Goal: Task Accomplishment & Management: Complete application form

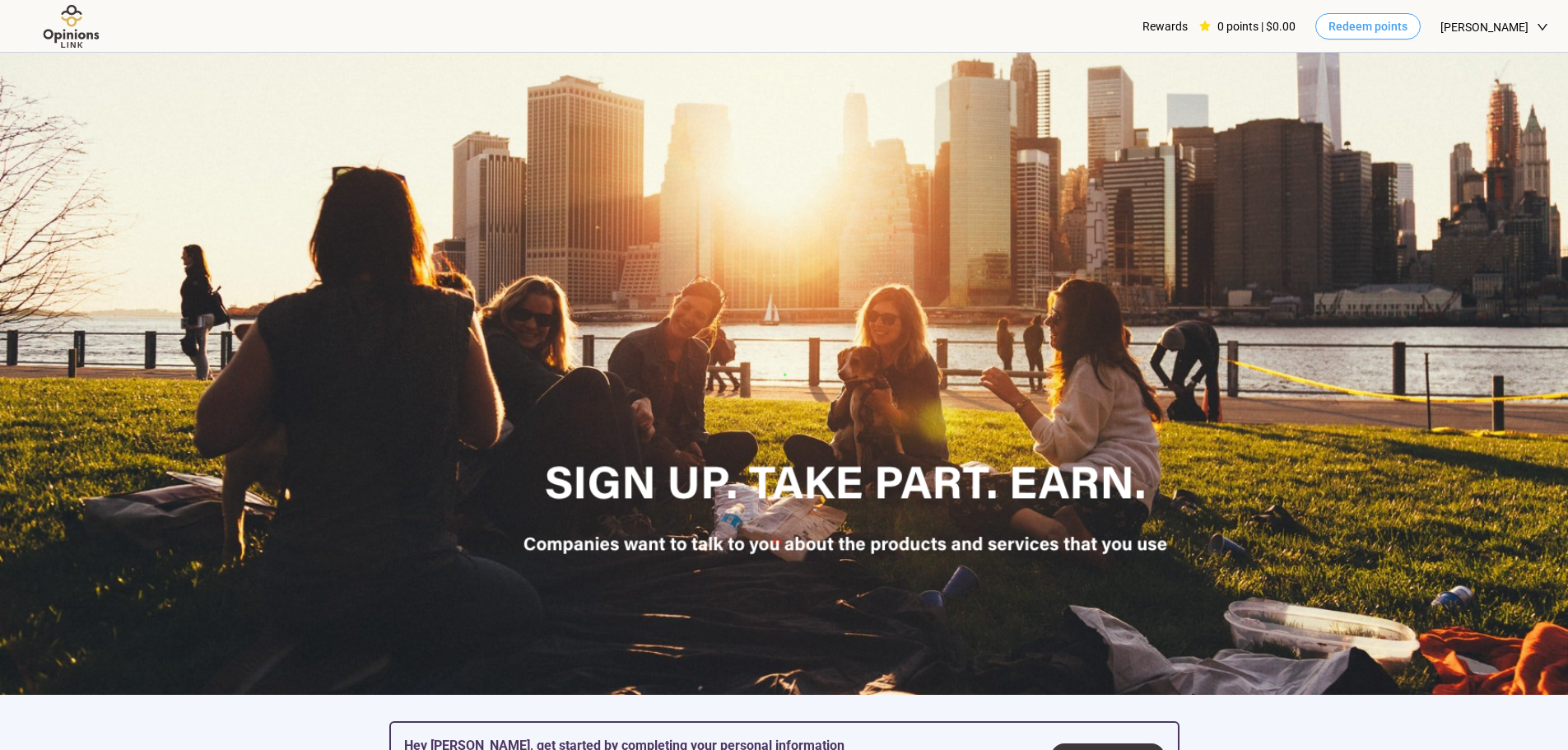
click at [1325, 30] on button "Redeem points" at bounding box center [1368, 26] width 106 height 26
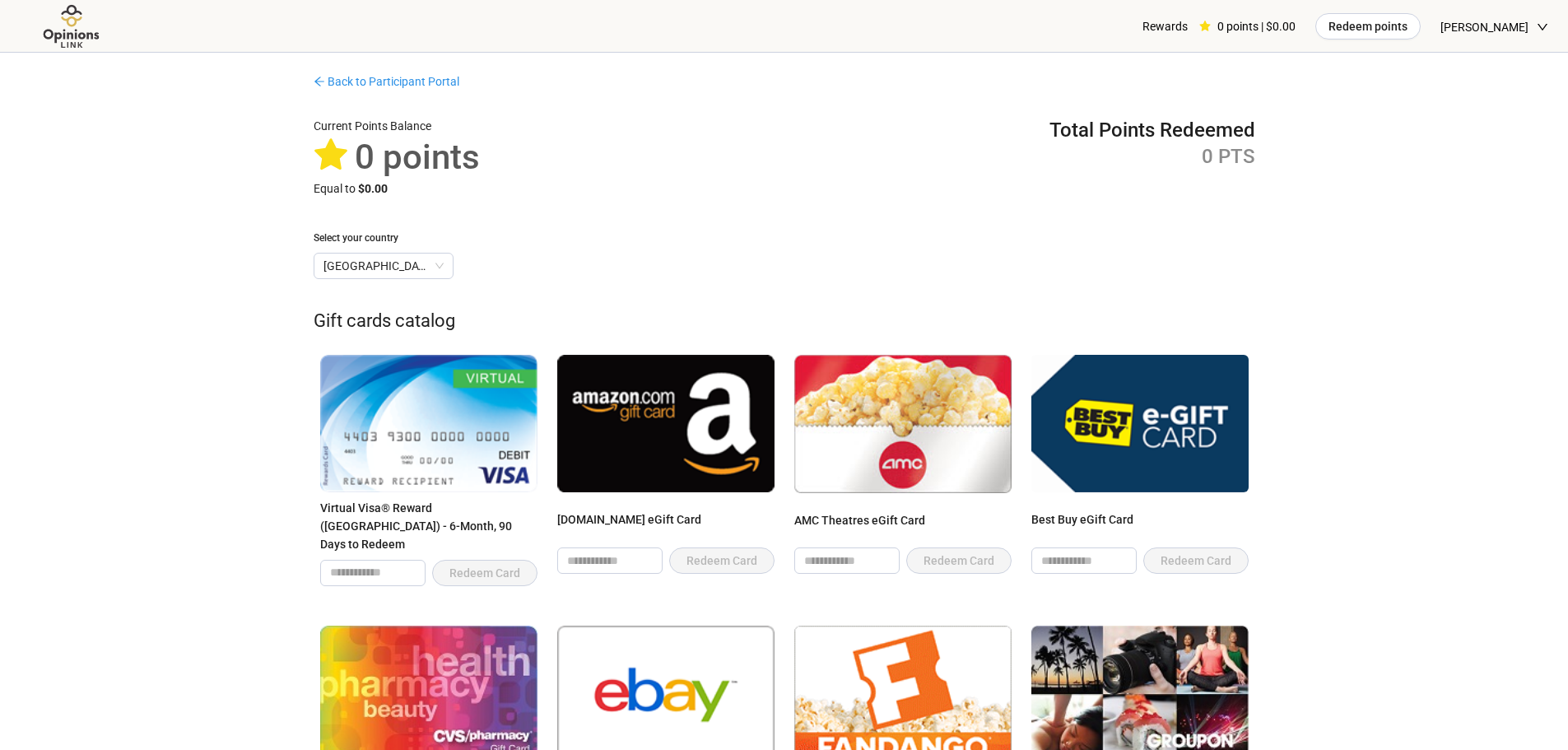
click at [349, 75] on link "Back to Participant Portal" at bounding box center [386, 81] width 145 height 13
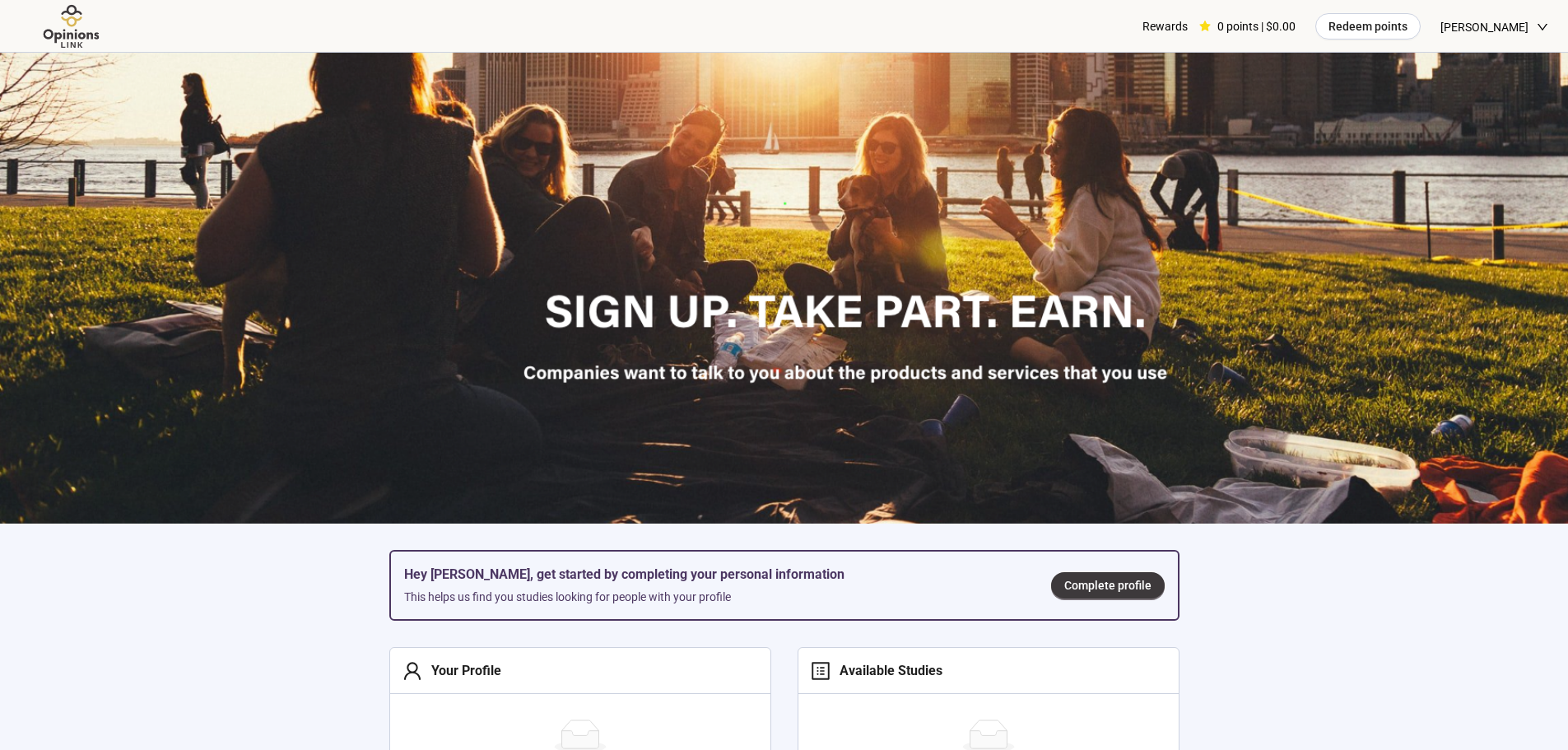
scroll to position [411, 0]
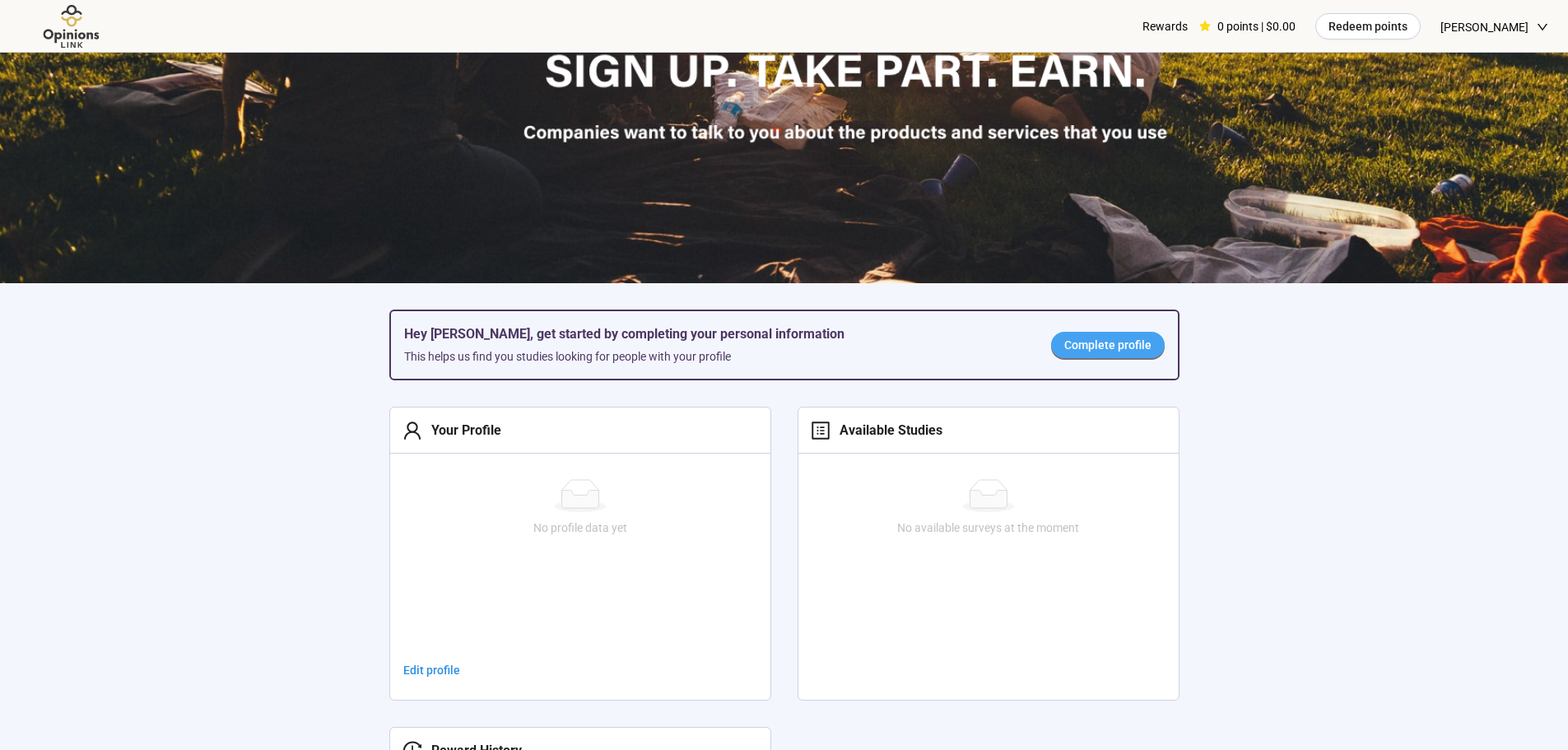
click at [1124, 338] on span "Complete profile" at bounding box center [1108, 345] width 87 height 19
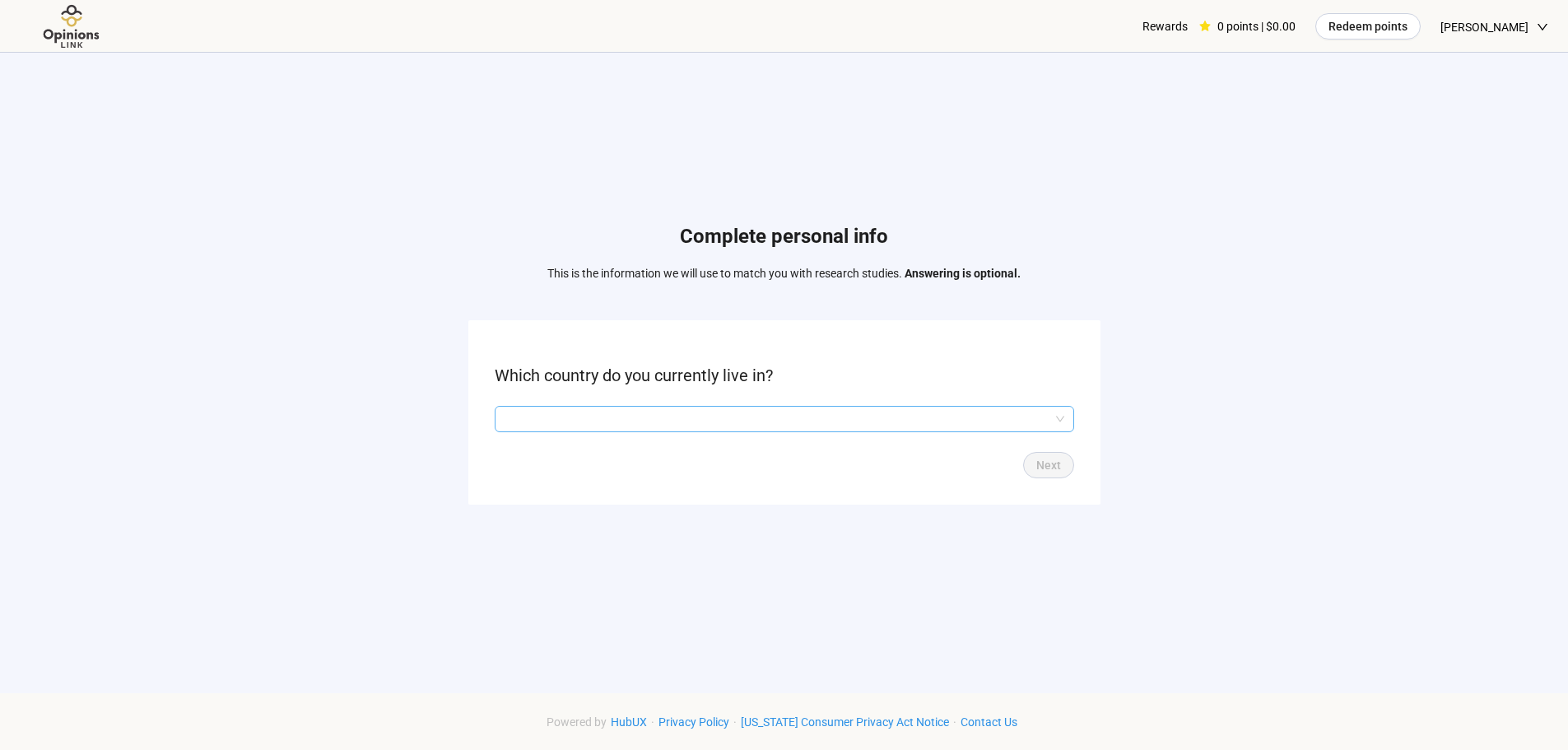
click at [786, 412] on input "search" at bounding box center [784, 419] width 559 height 25
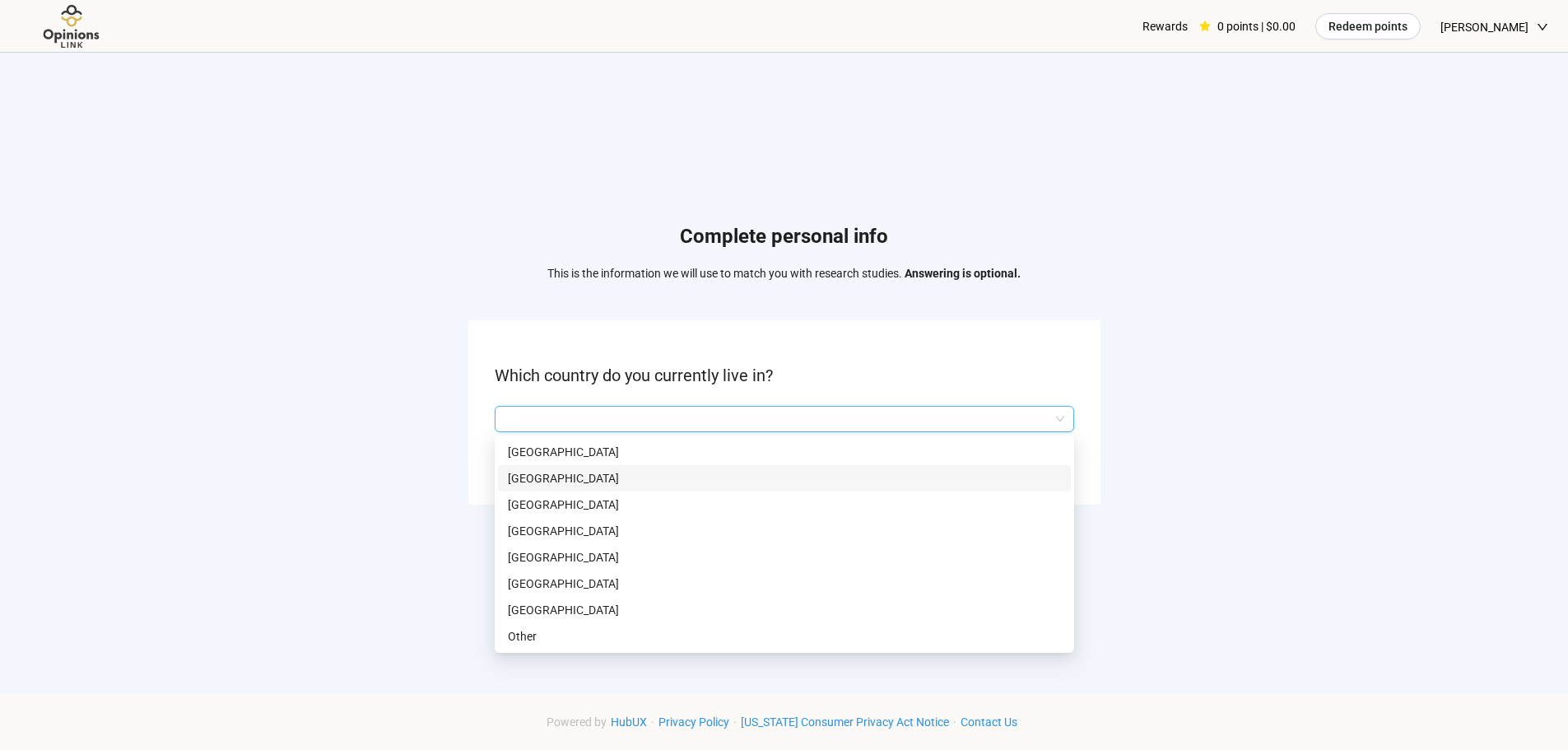
click at [666, 482] on p "[GEOGRAPHIC_DATA]" at bounding box center [784, 479] width 553 height 19
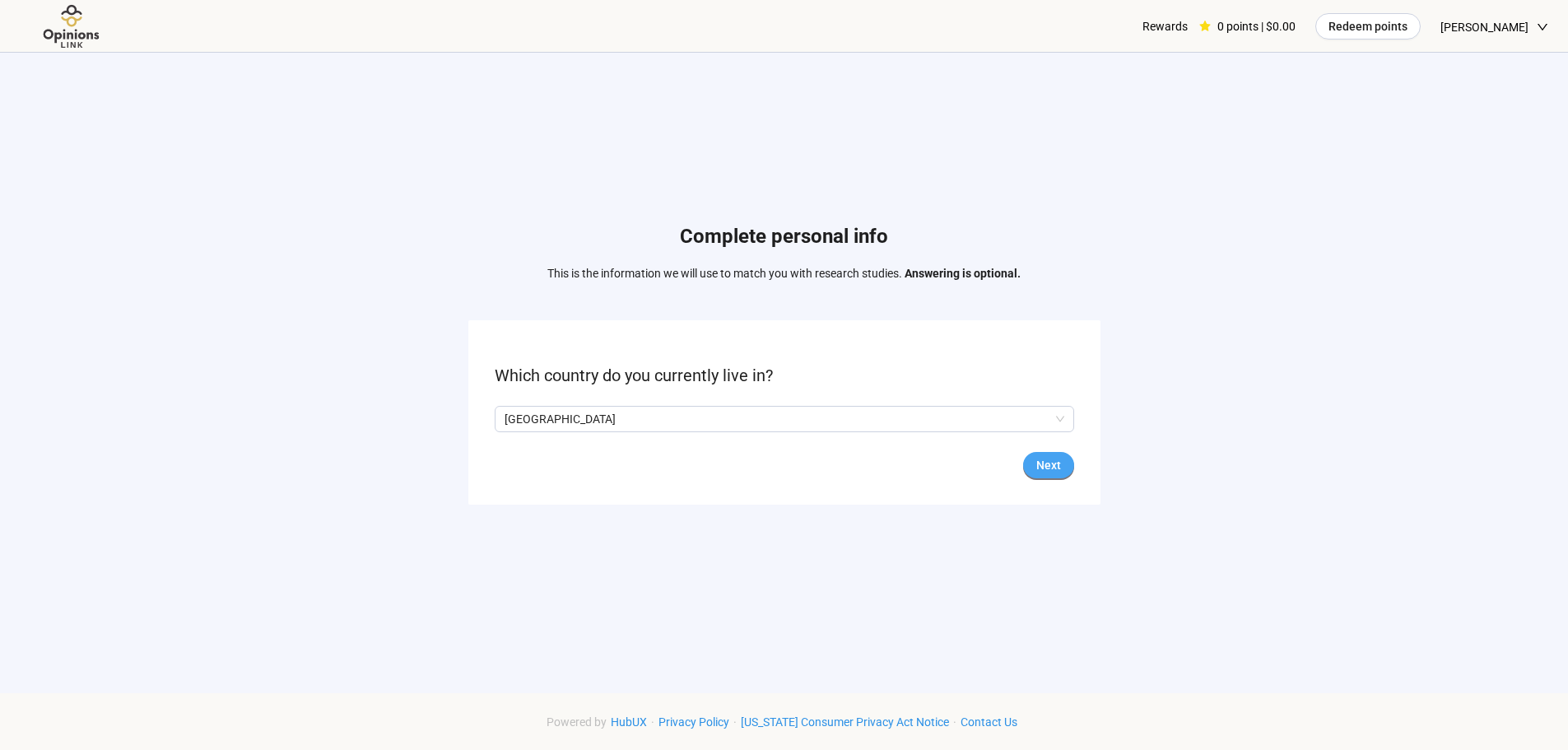
click at [1042, 465] on span "Next" at bounding box center [1048, 465] width 25 height 19
click at [834, 427] on input "search" at bounding box center [784, 419] width 559 height 25
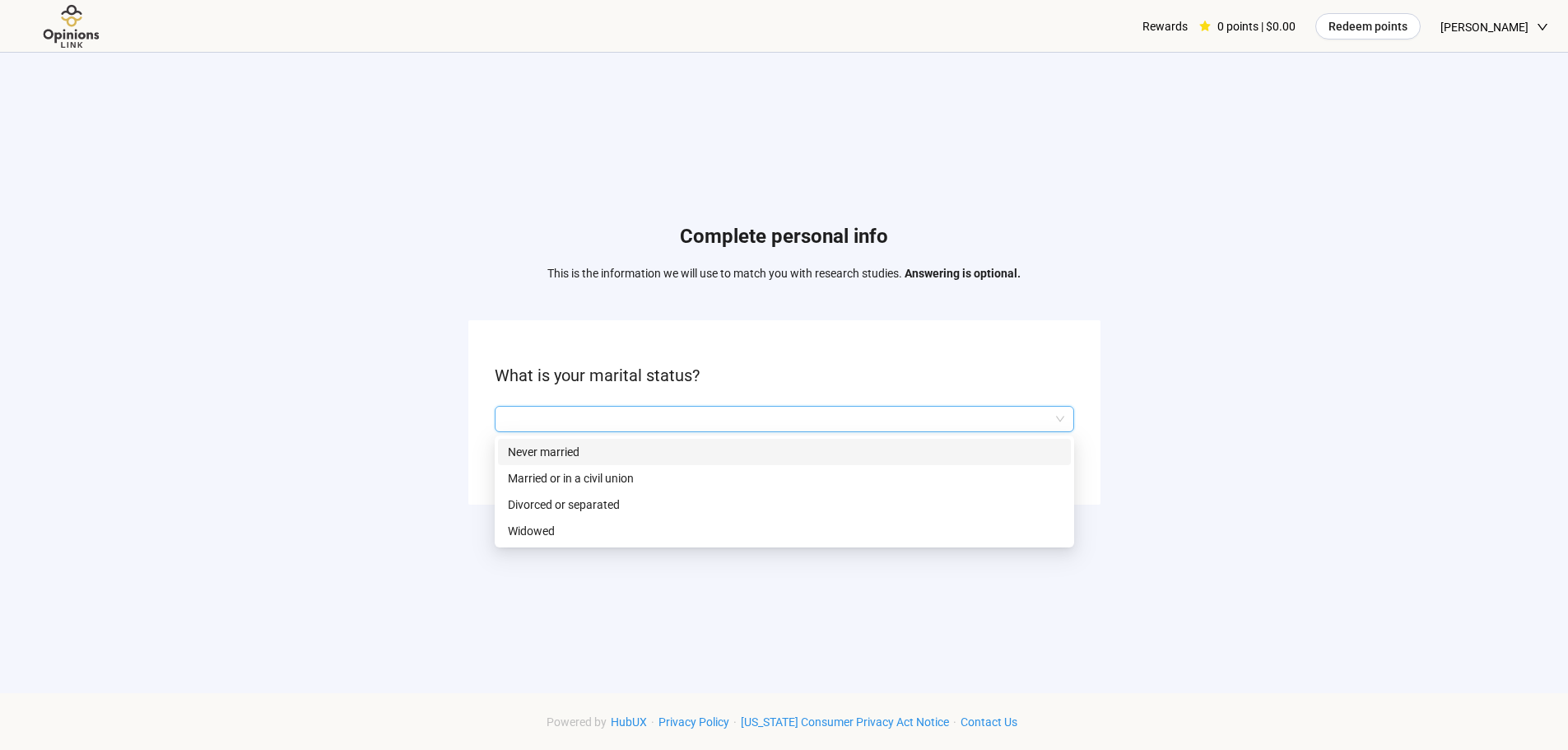
click at [764, 444] on p "Never married" at bounding box center [784, 452] width 553 height 19
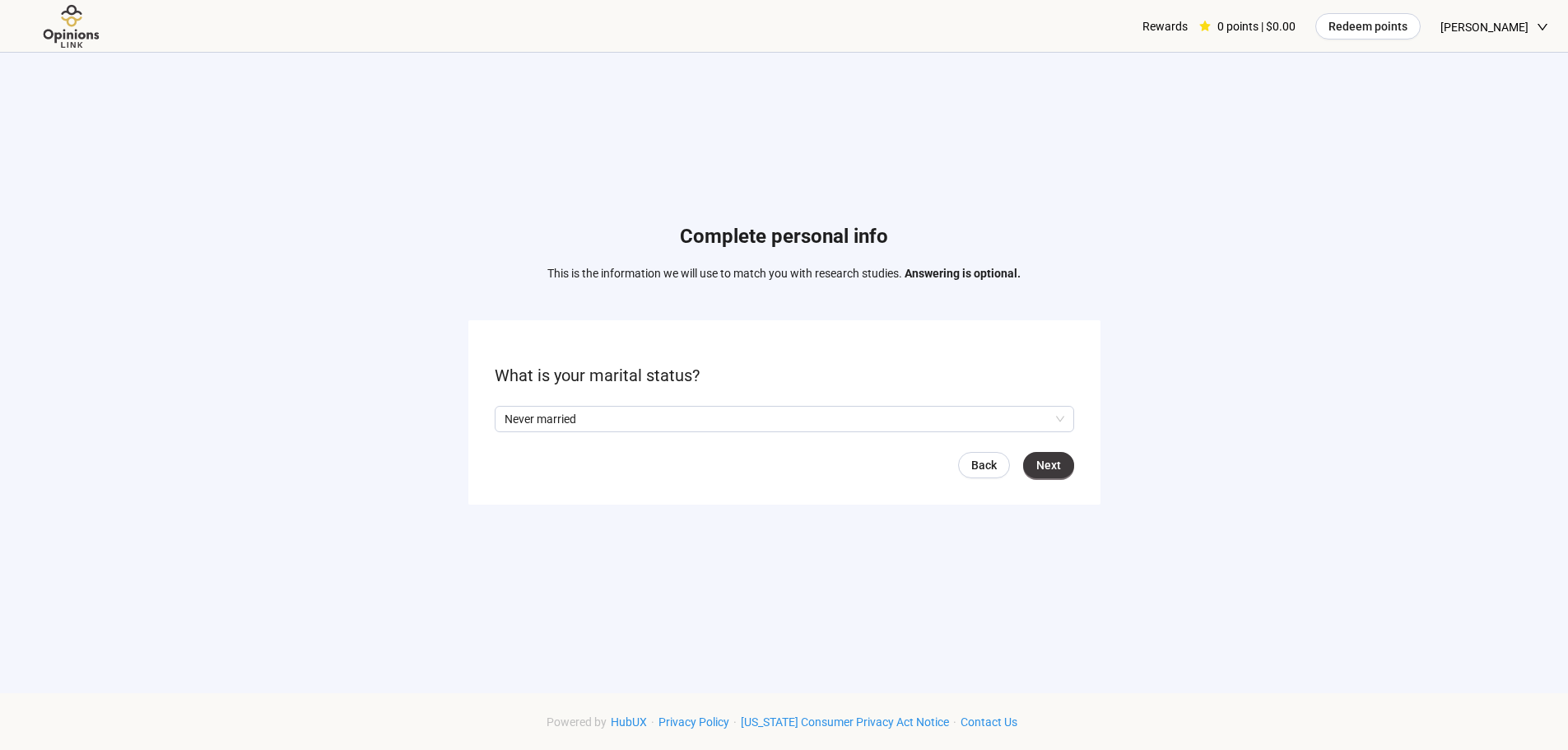
drag, startPoint x: 1079, startPoint y: 472, endPoint x: 1054, endPoint y: 466, distance: 25.7
click at [1077, 472] on form "What is your marital status? [DEMOGRAPHIC_DATA] Q2hhcmFjdGVyaXN0aWNBbnN3ZXJOb2R…" at bounding box center [784, 412] width 633 height 183
click at [1054, 466] on span "Next" at bounding box center [1048, 465] width 25 height 19
click at [845, 413] on input "search" at bounding box center [784, 419] width 559 height 25
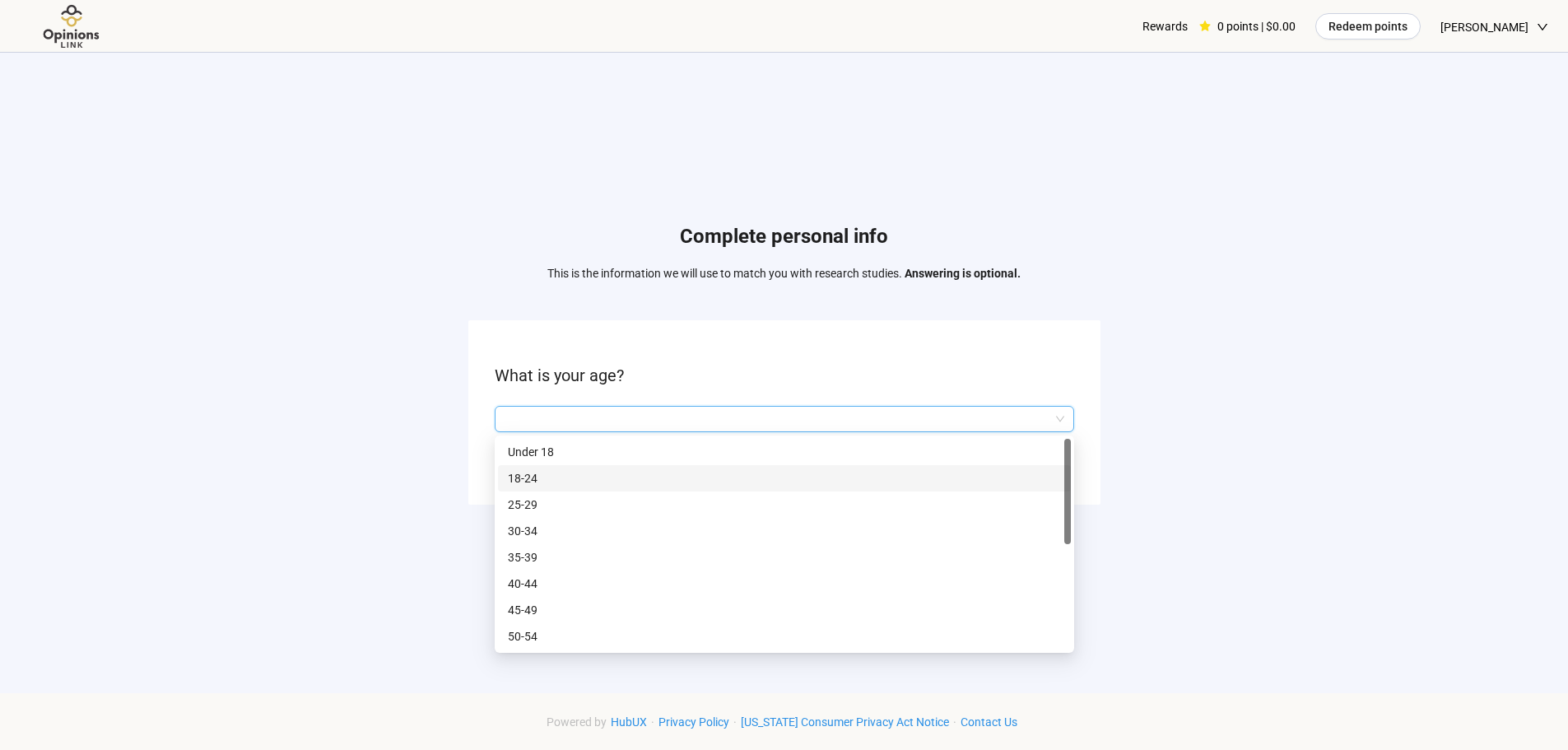
click at [665, 479] on p "18-24" at bounding box center [784, 479] width 553 height 19
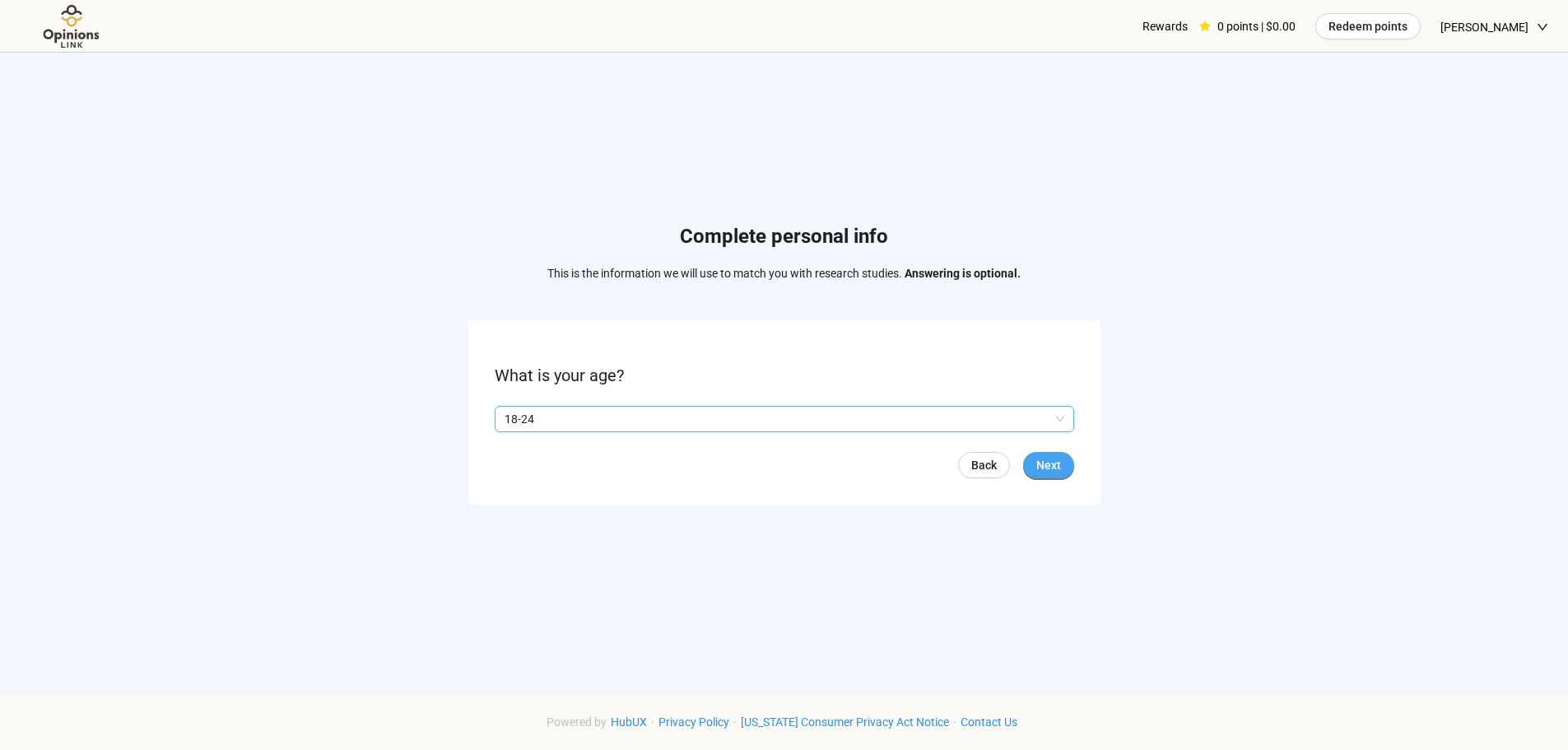
click at [1032, 469] on button "Next" at bounding box center [1048, 465] width 51 height 26
click at [1050, 469] on span "Next" at bounding box center [1048, 465] width 25 height 19
click at [651, 419] on input "search" at bounding box center [784, 419] width 559 height 25
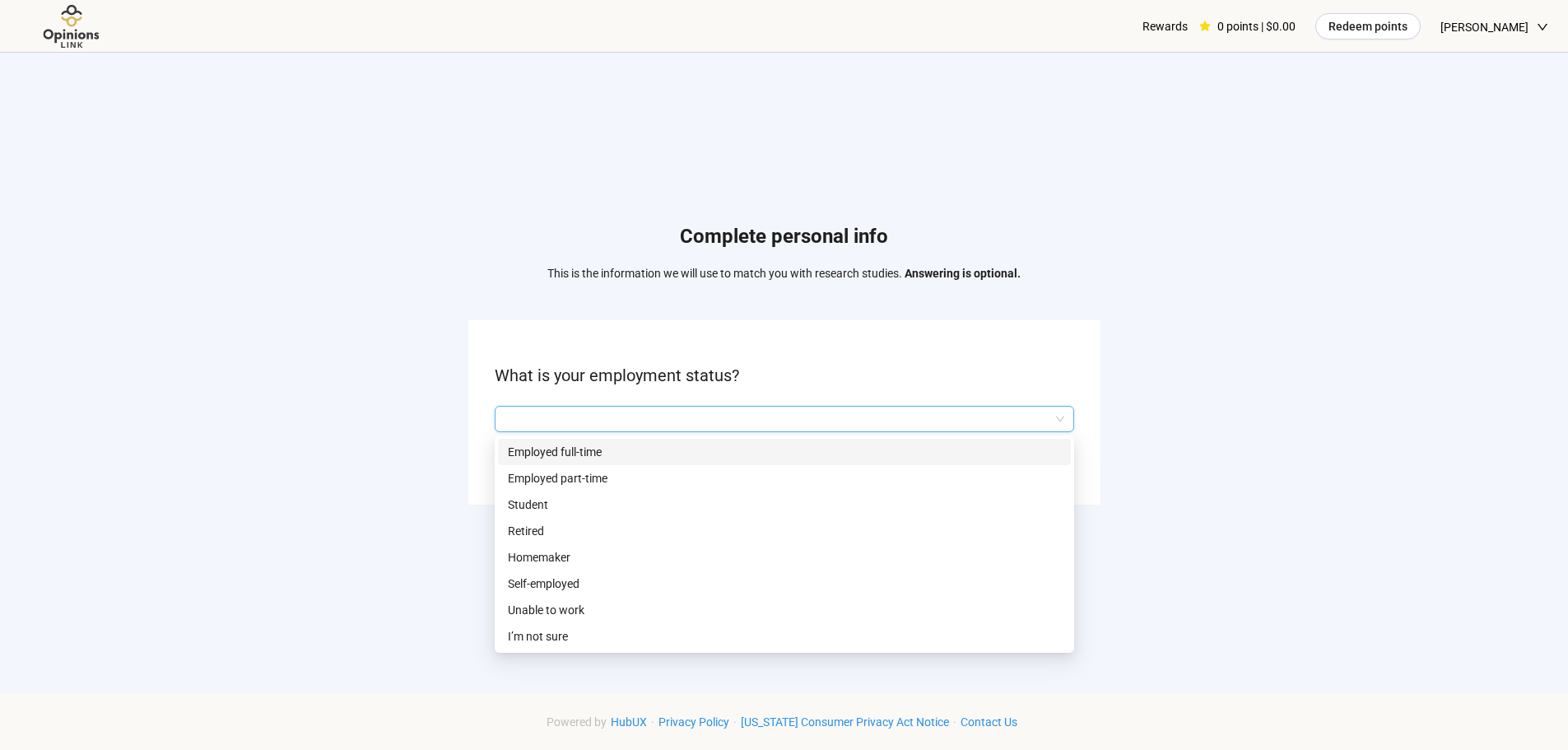
click at [606, 456] on p "Employed full-time" at bounding box center [784, 452] width 553 height 19
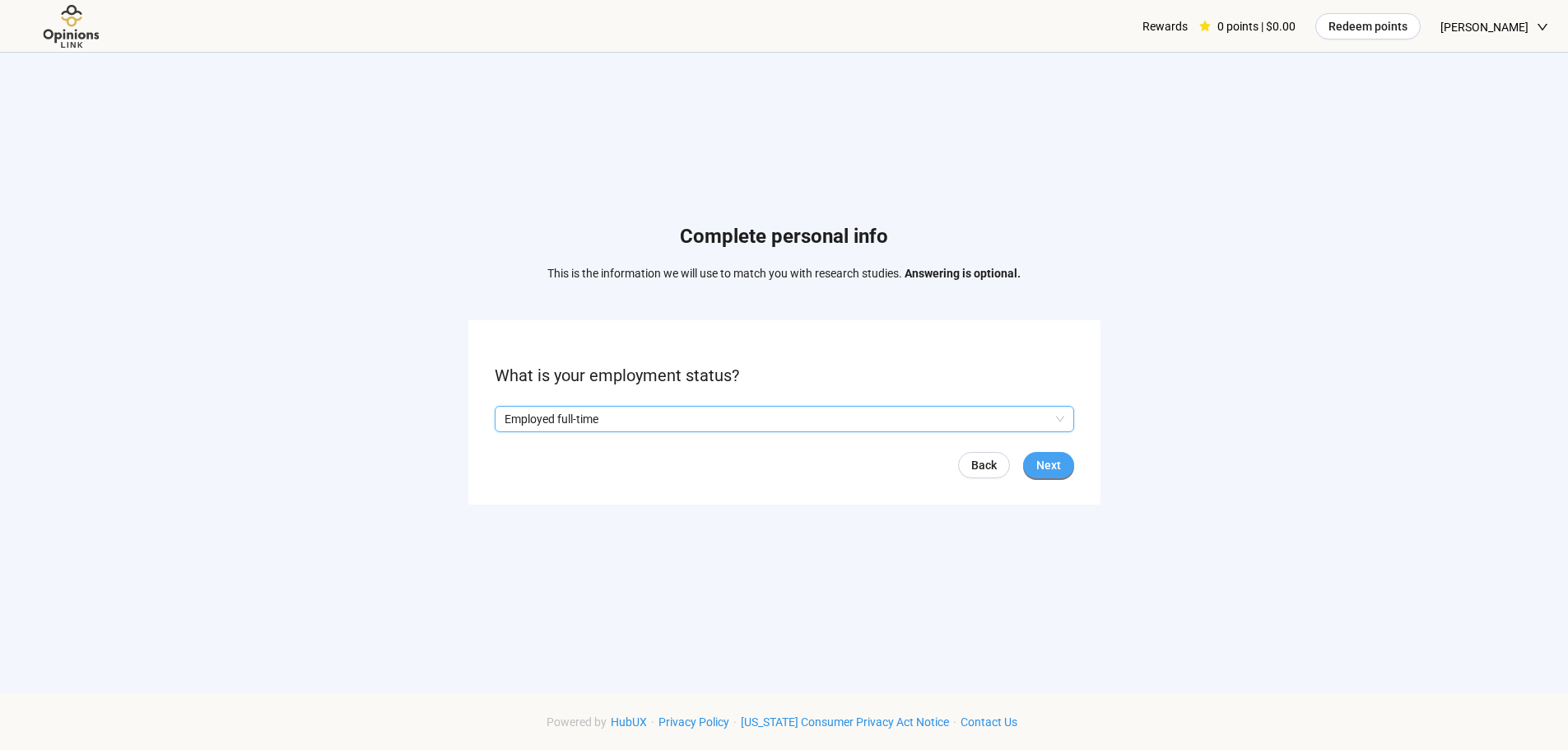
click at [1036, 466] on span "Next" at bounding box center [1048, 465] width 25 height 19
click at [736, 426] on input "search" at bounding box center [784, 419] width 559 height 25
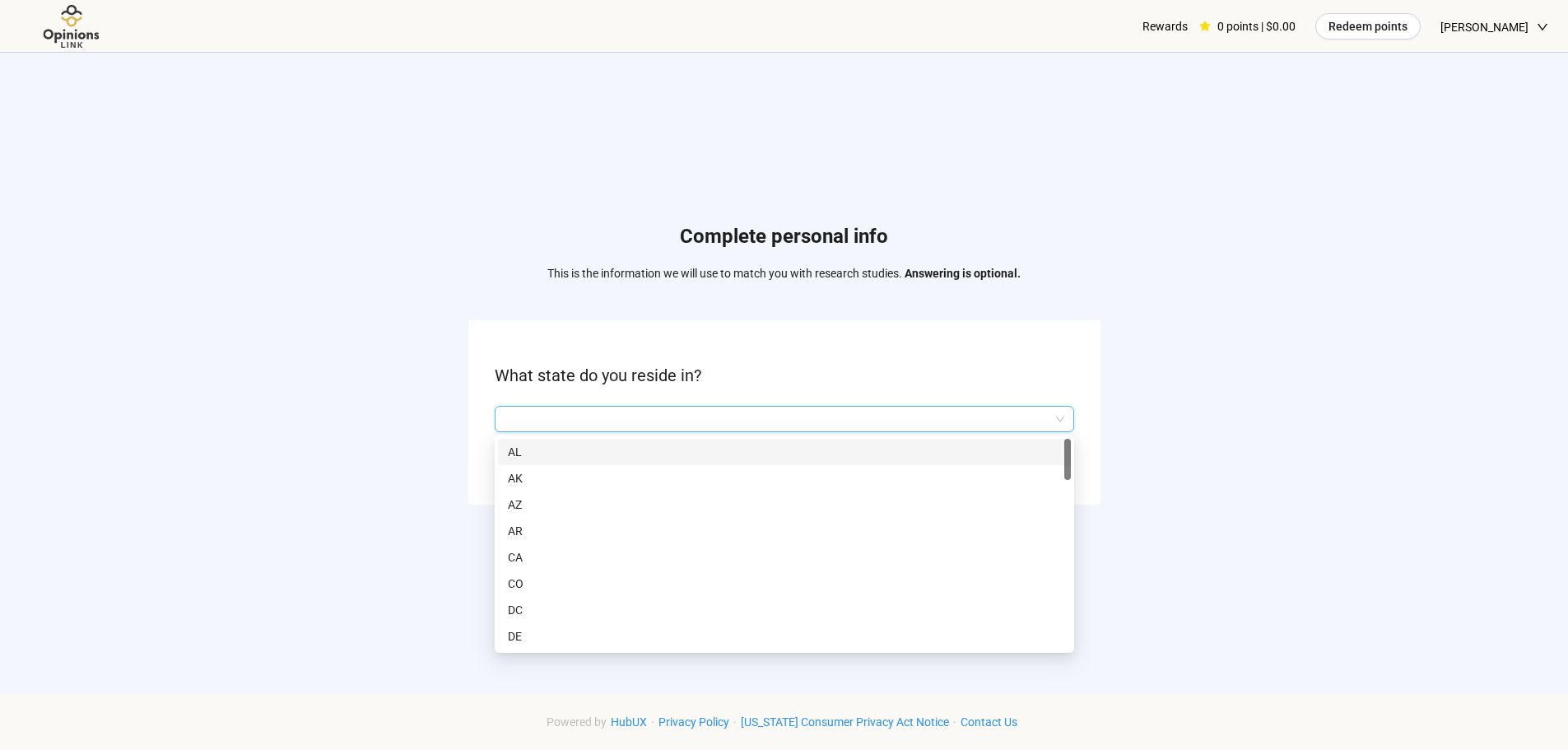
click at [1143, 424] on div "Complete personal info This is the information we will use to match you with re…" at bounding box center [784, 368] width 1568 height 631
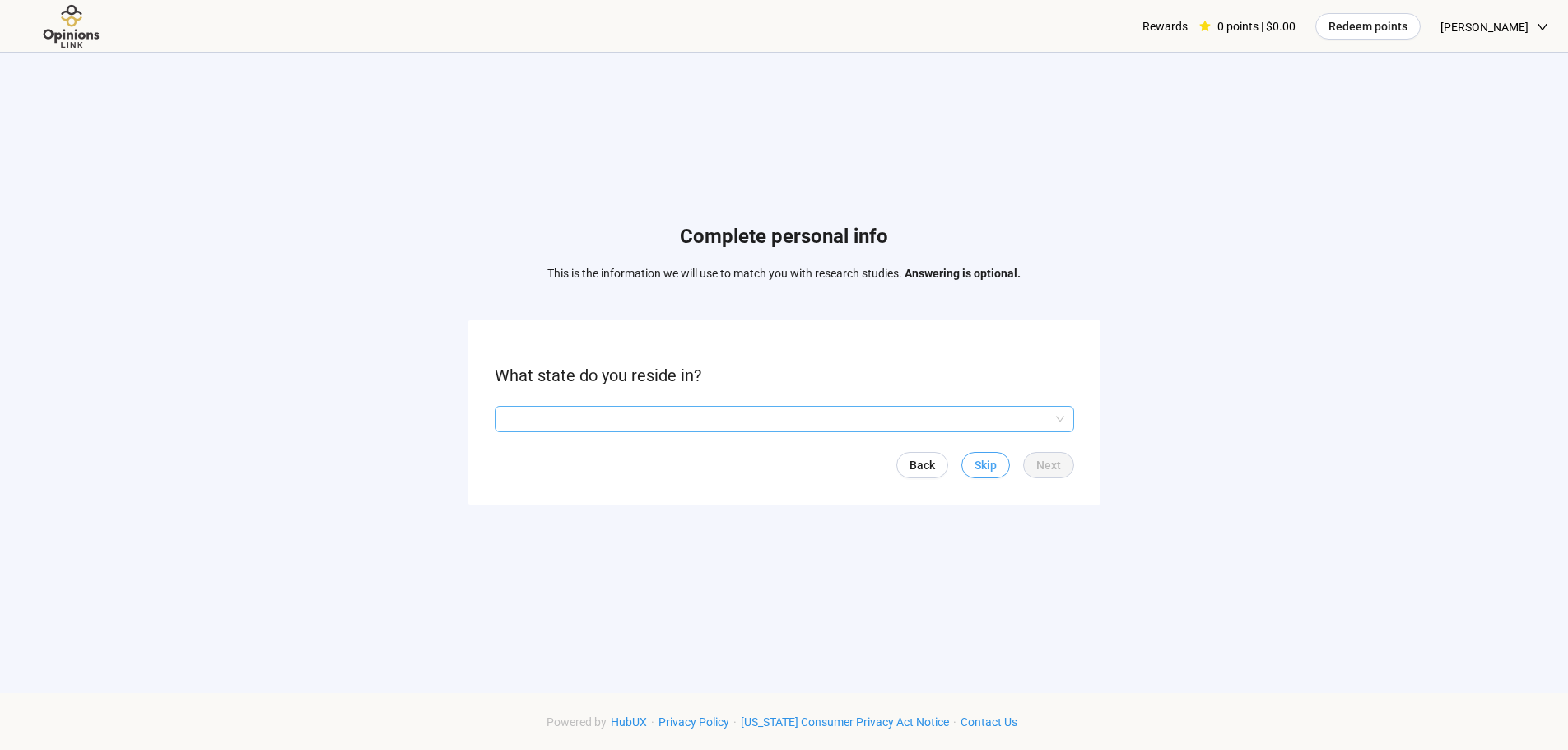
click at [996, 473] on span "Skip" at bounding box center [985, 465] width 22 height 19
click at [972, 404] on form "Which of the following best describes your job function? Back Next" at bounding box center [784, 412] width 633 height 183
click at [978, 415] on input "search" at bounding box center [784, 419] width 559 height 25
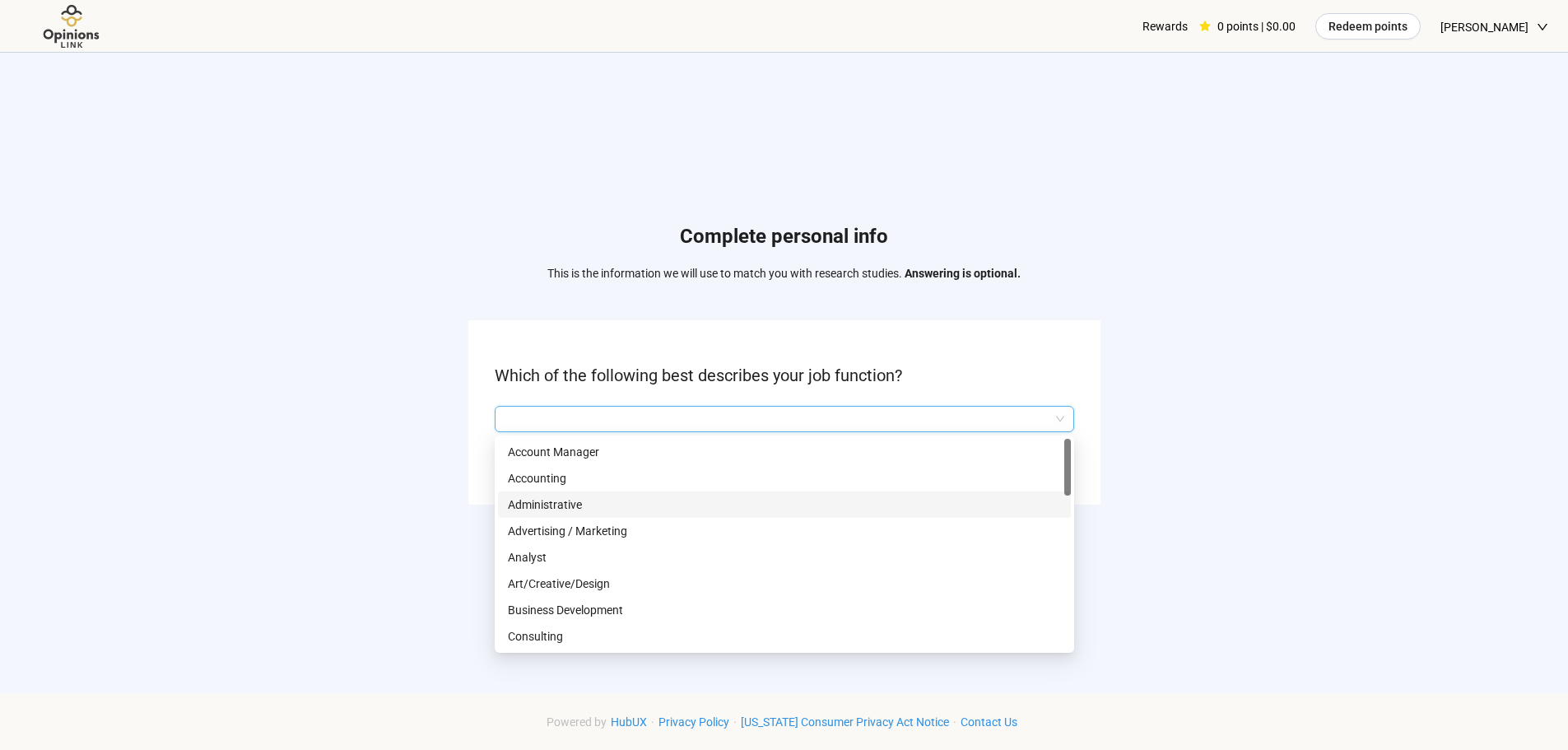
click at [909, 494] on div "Administrative" at bounding box center [784, 505] width 573 height 26
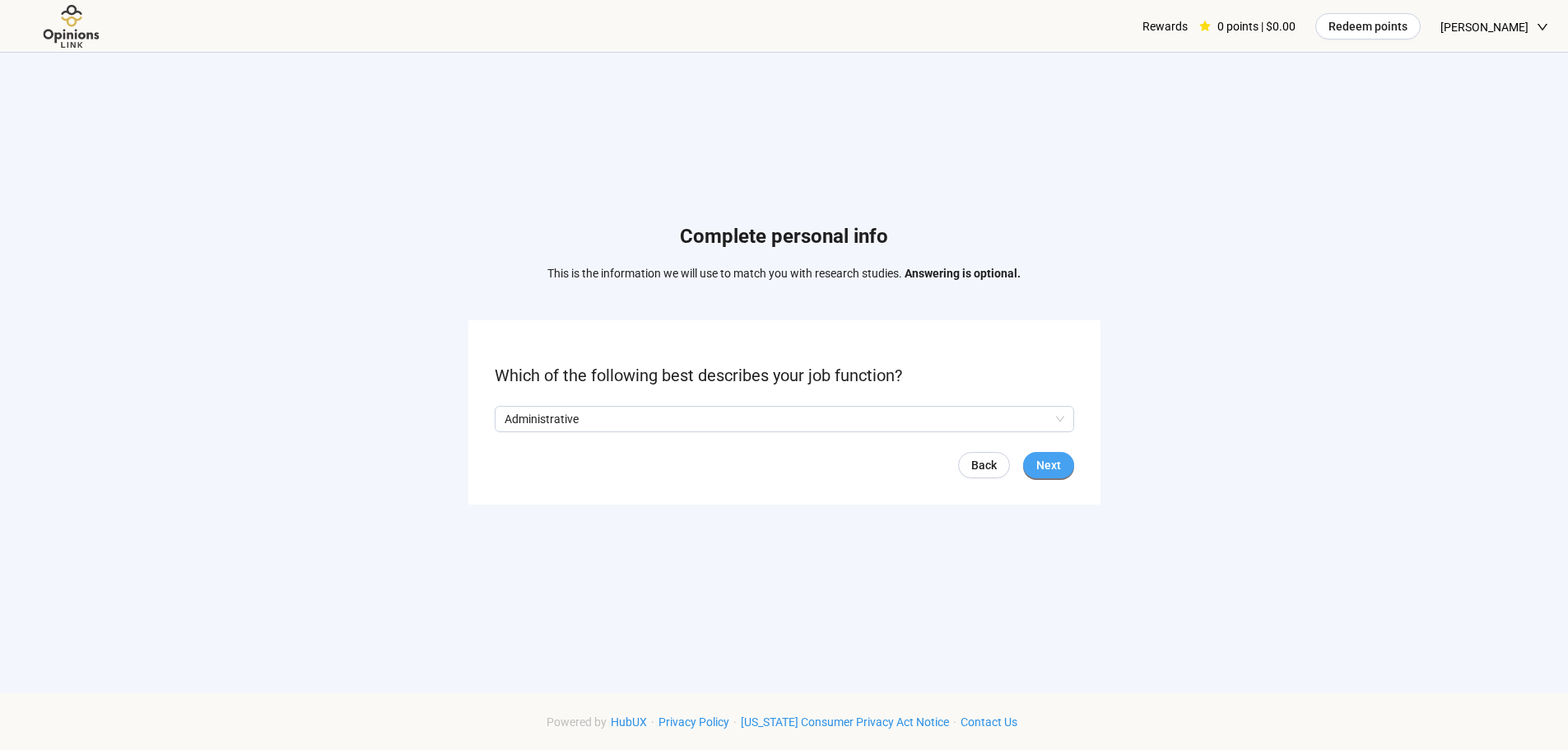
click at [1049, 470] on span "Next" at bounding box center [1048, 465] width 25 height 19
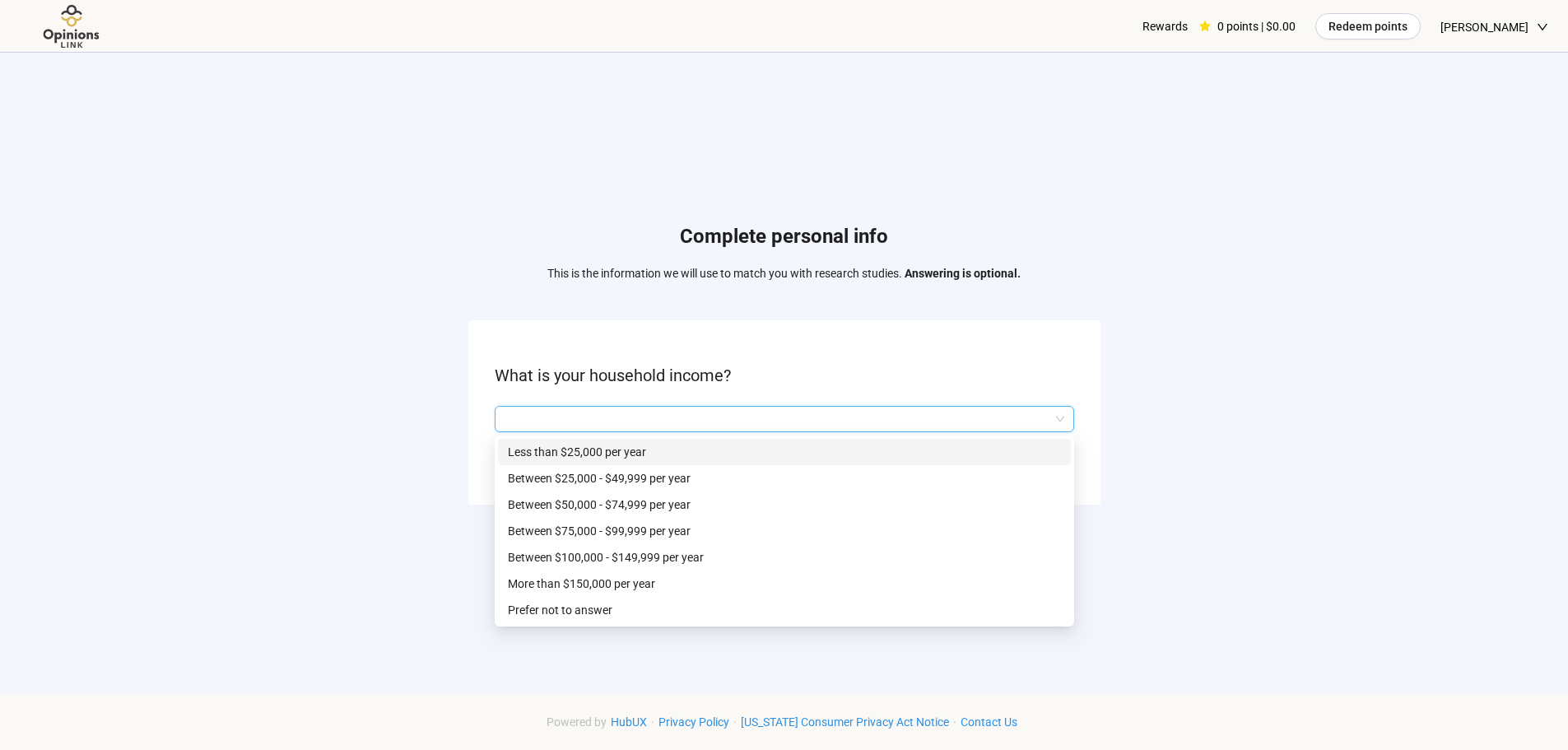
click at [1000, 417] on input "search" at bounding box center [784, 419] width 559 height 25
click at [770, 538] on p "Between $75,000 - $99,999 per year" at bounding box center [784, 531] width 553 height 19
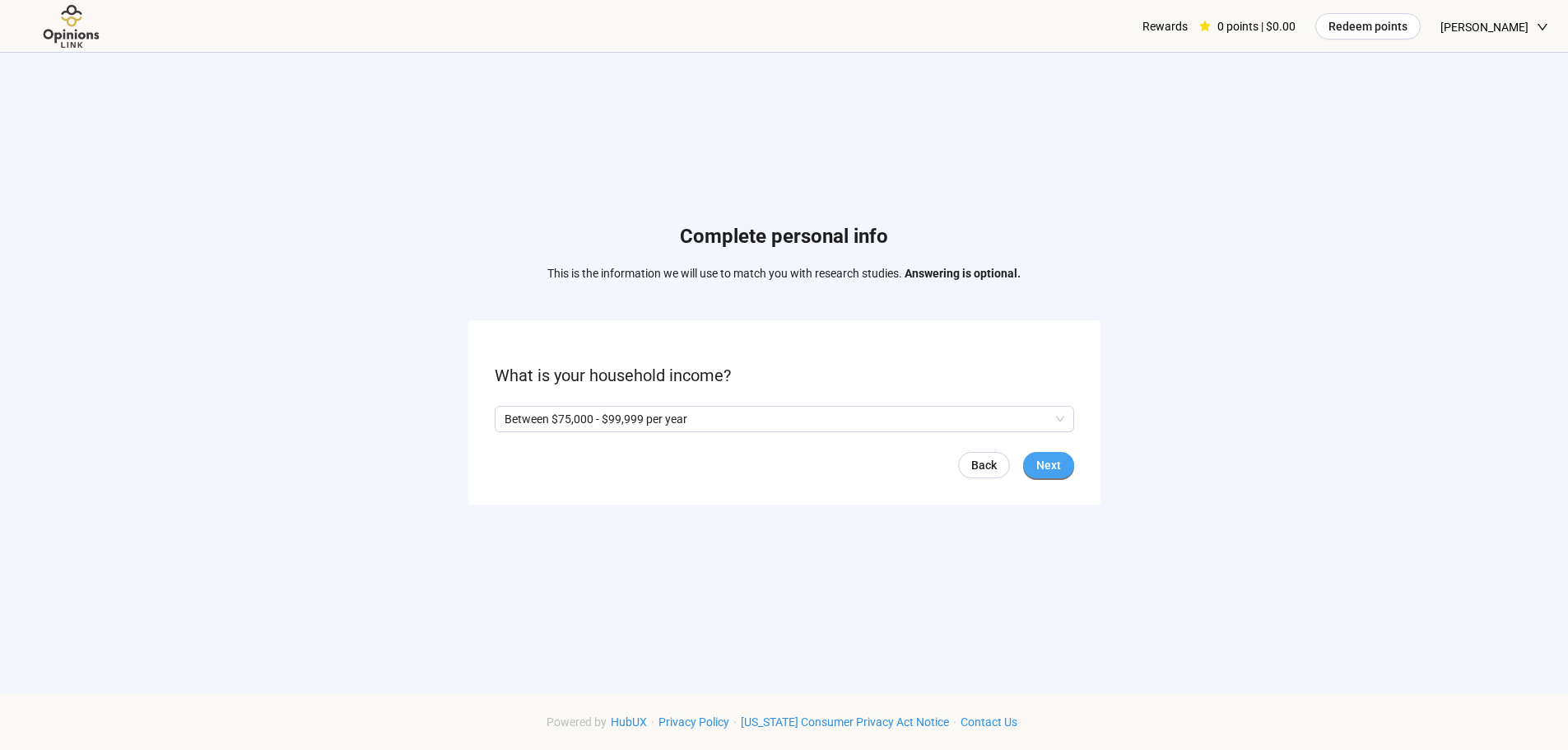
drag, startPoint x: 1077, startPoint y: 472, endPoint x: 1057, endPoint y: 465, distance: 21.2
click at [1077, 469] on form "What is your household income? Between $75,000 - $99,999 per year Q2hhcmFjdGVya…" at bounding box center [784, 412] width 633 height 183
click at [1057, 465] on span "Next" at bounding box center [1048, 465] width 25 height 19
click at [511, 421] on p "Yes" at bounding box center [521, 419] width 19 height 19
click at [1039, 474] on button "Next" at bounding box center [1048, 465] width 51 height 26
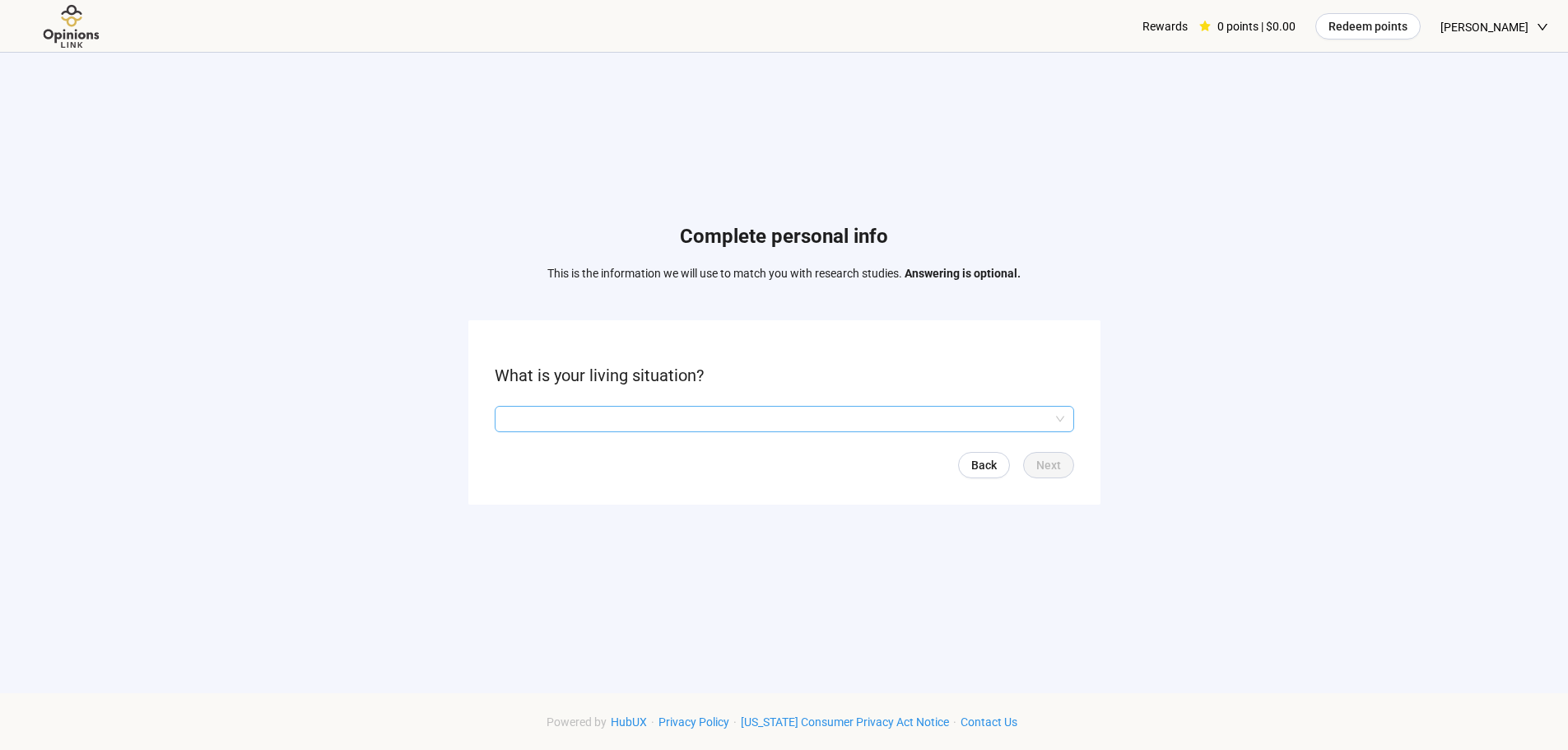
click at [692, 414] on input "search" at bounding box center [784, 419] width 559 height 25
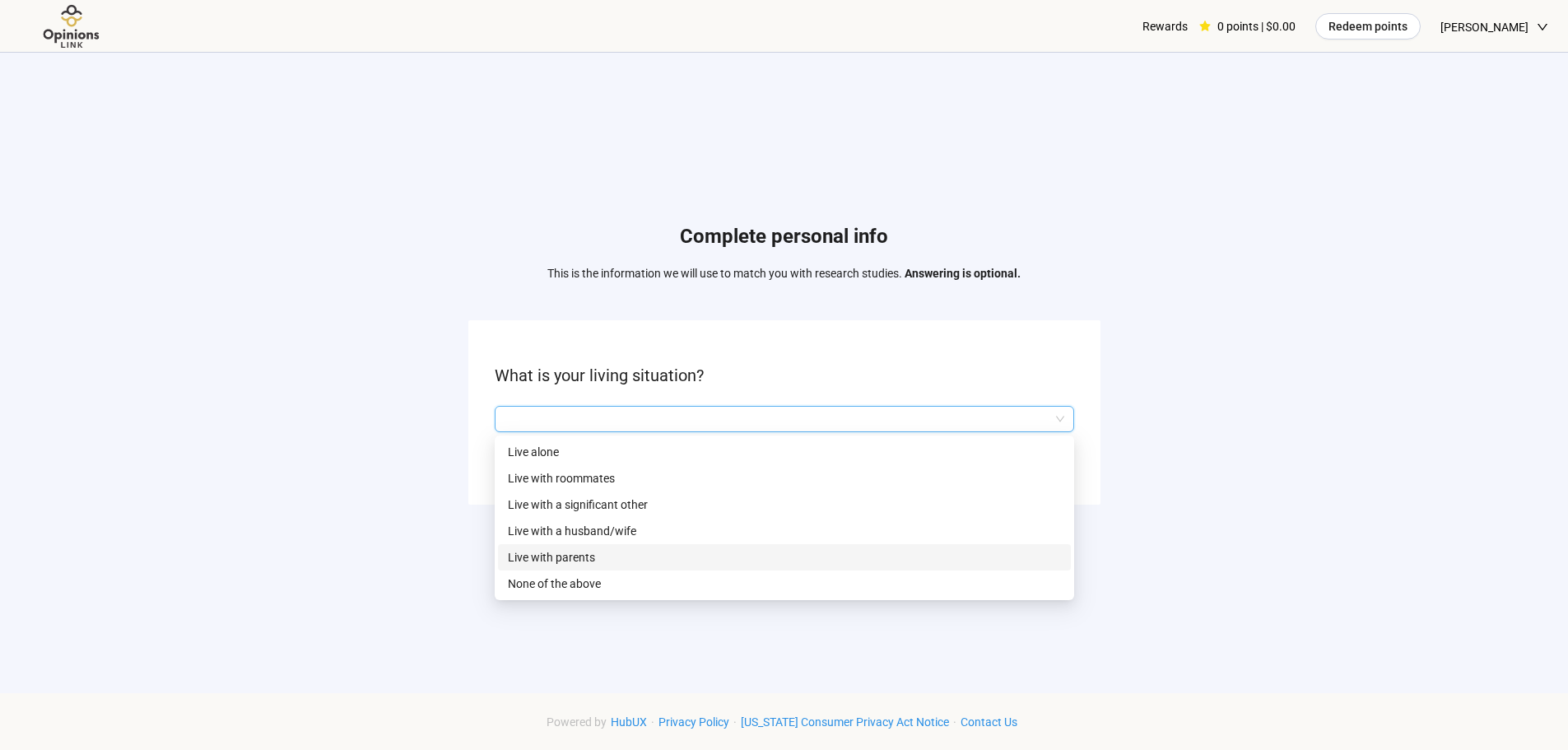
click at [662, 544] on div "Live with parents" at bounding box center [784, 556] width 573 height 26
click at [662, 544] on div "Complete personal info This is the information we will use to match you with re…" at bounding box center [784, 368] width 1568 height 631
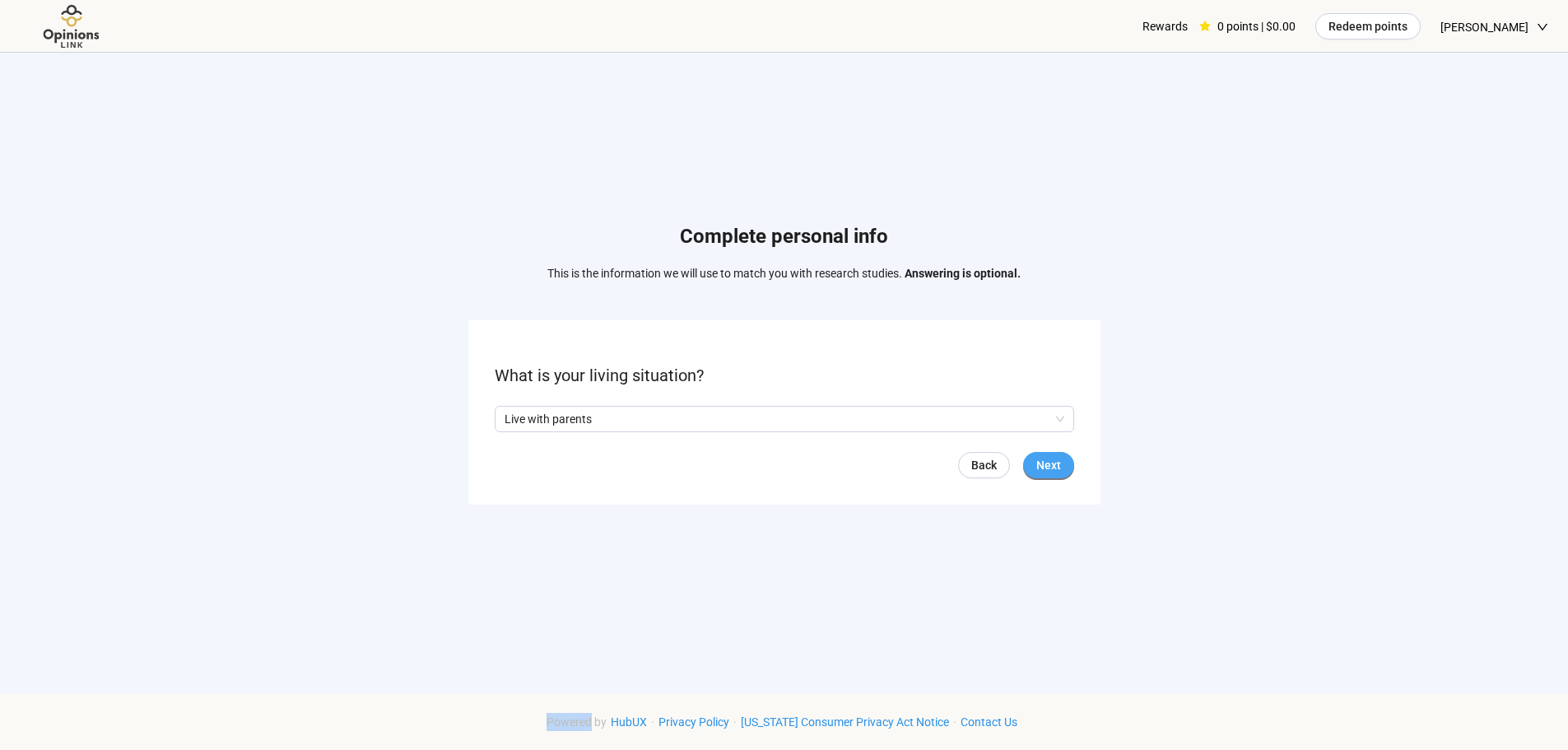
click at [1032, 456] on button "Next" at bounding box center [1048, 465] width 51 height 26
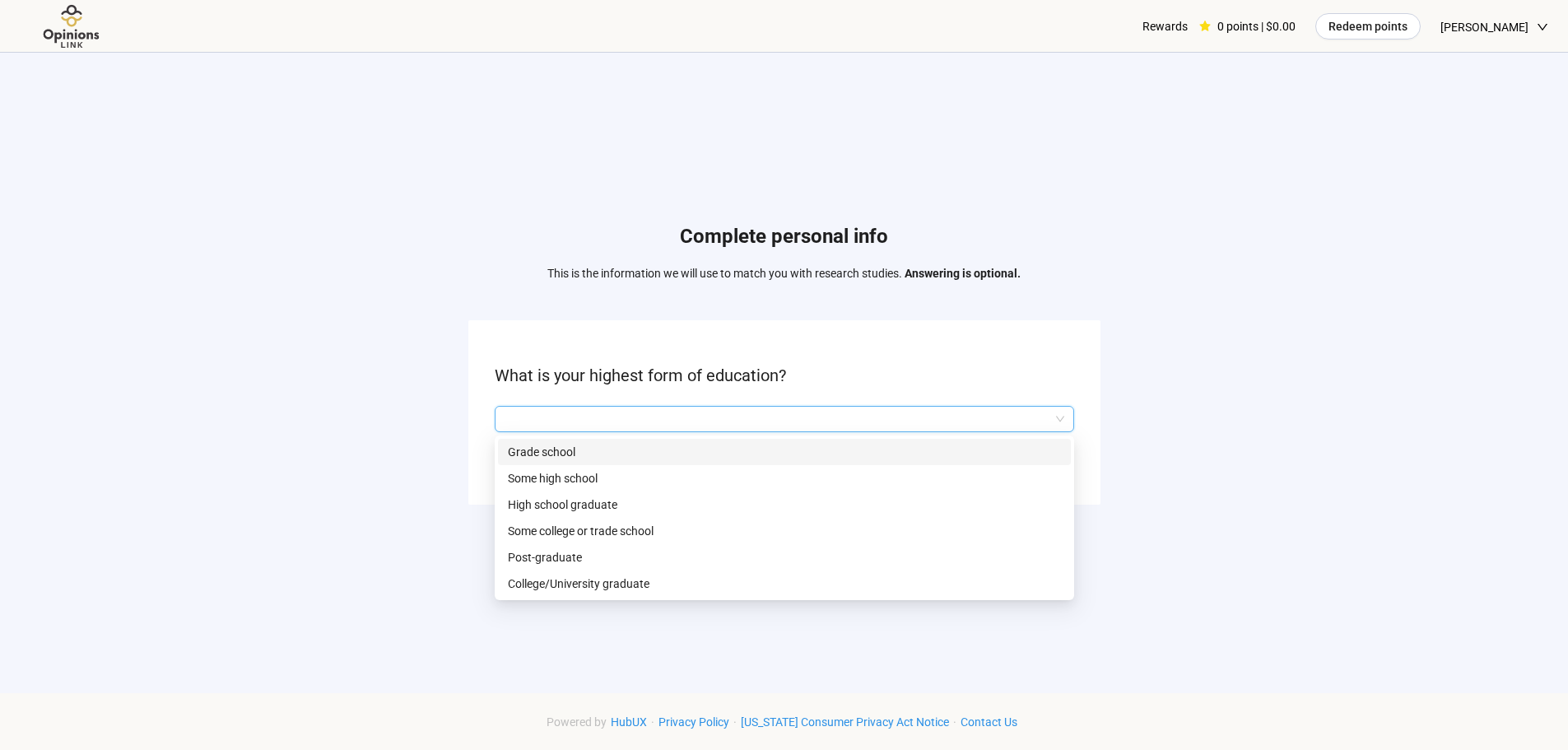
click at [806, 411] on input "search" at bounding box center [784, 419] width 559 height 25
click at [692, 524] on p "Some college or trade school" at bounding box center [784, 531] width 553 height 19
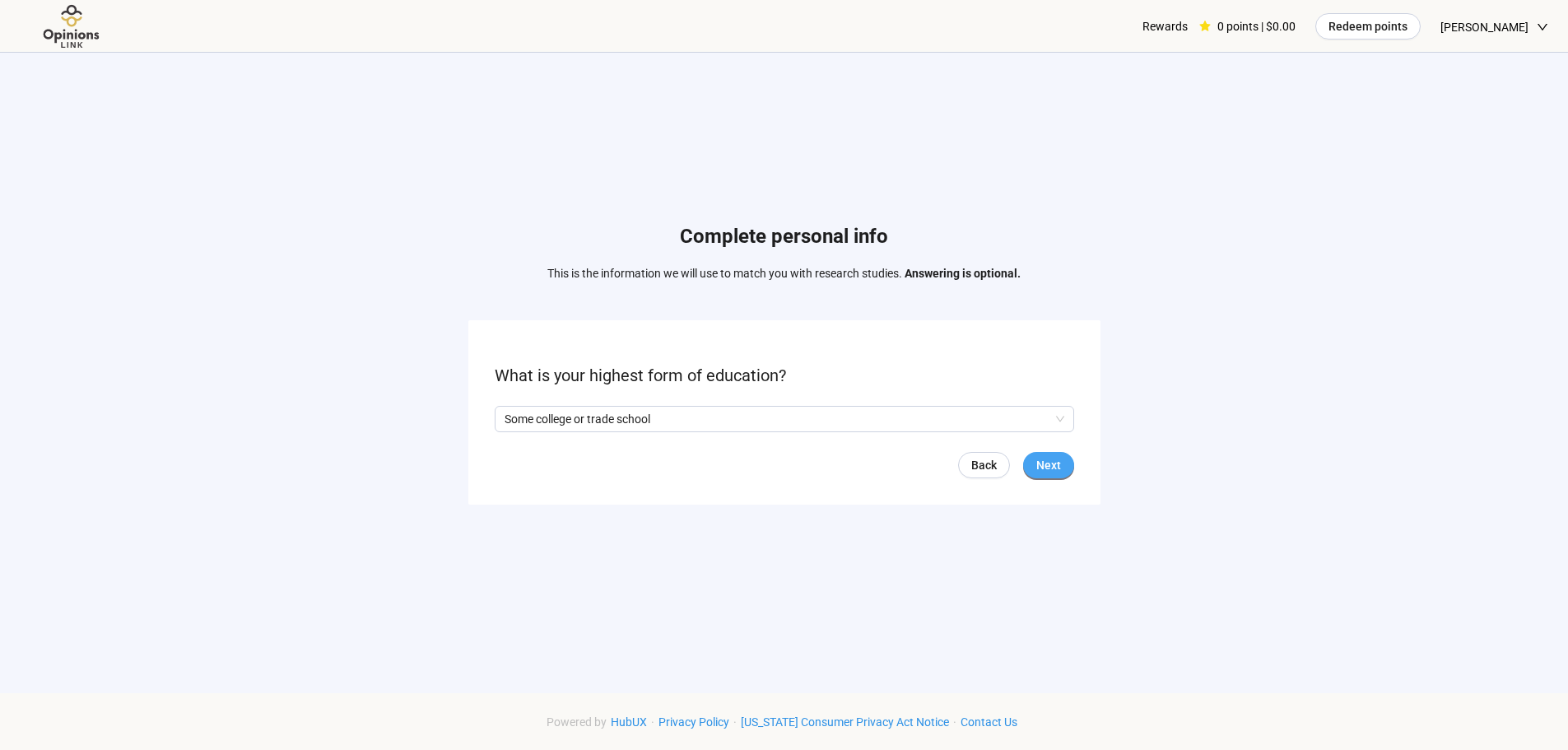
click at [1067, 468] on button "Next" at bounding box center [1048, 465] width 51 height 26
click at [844, 411] on input "search" at bounding box center [784, 419] width 559 height 25
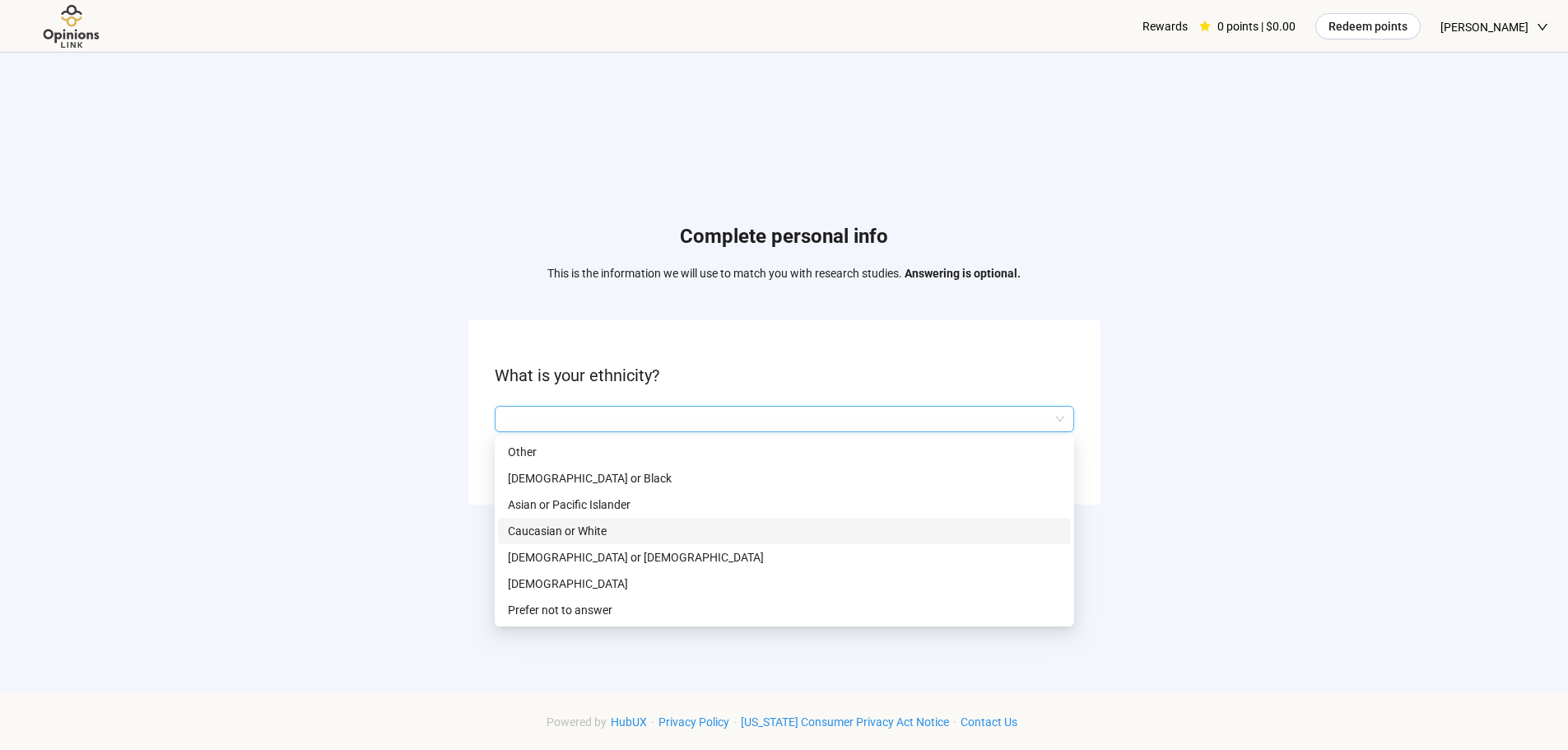
drag, startPoint x: 749, startPoint y: 528, endPoint x: 802, endPoint y: 520, distance: 53.6
click at [749, 527] on p "Caucasian or White" at bounding box center [784, 531] width 553 height 19
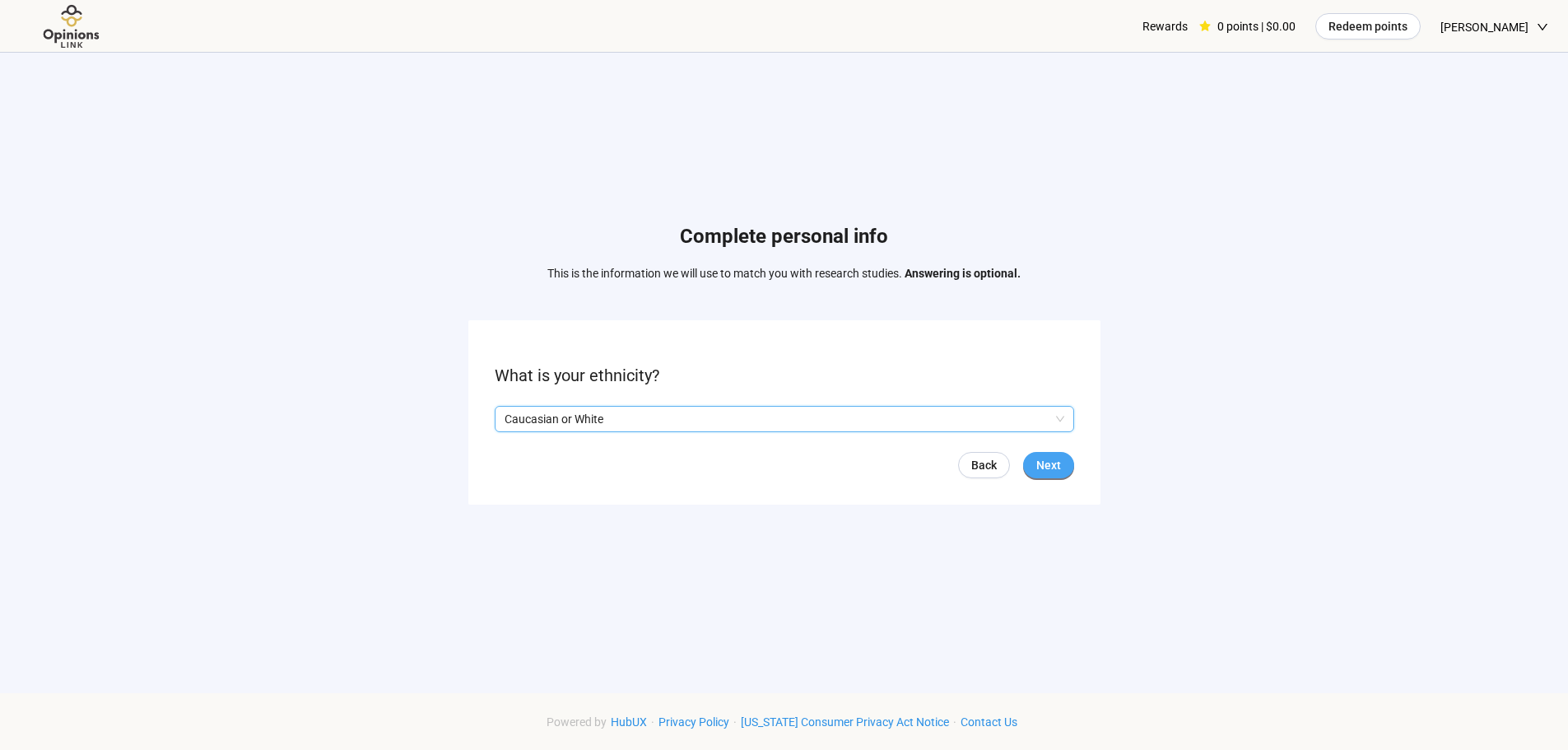
click at [1023, 462] on button "Next" at bounding box center [1048, 465] width 51 height 26
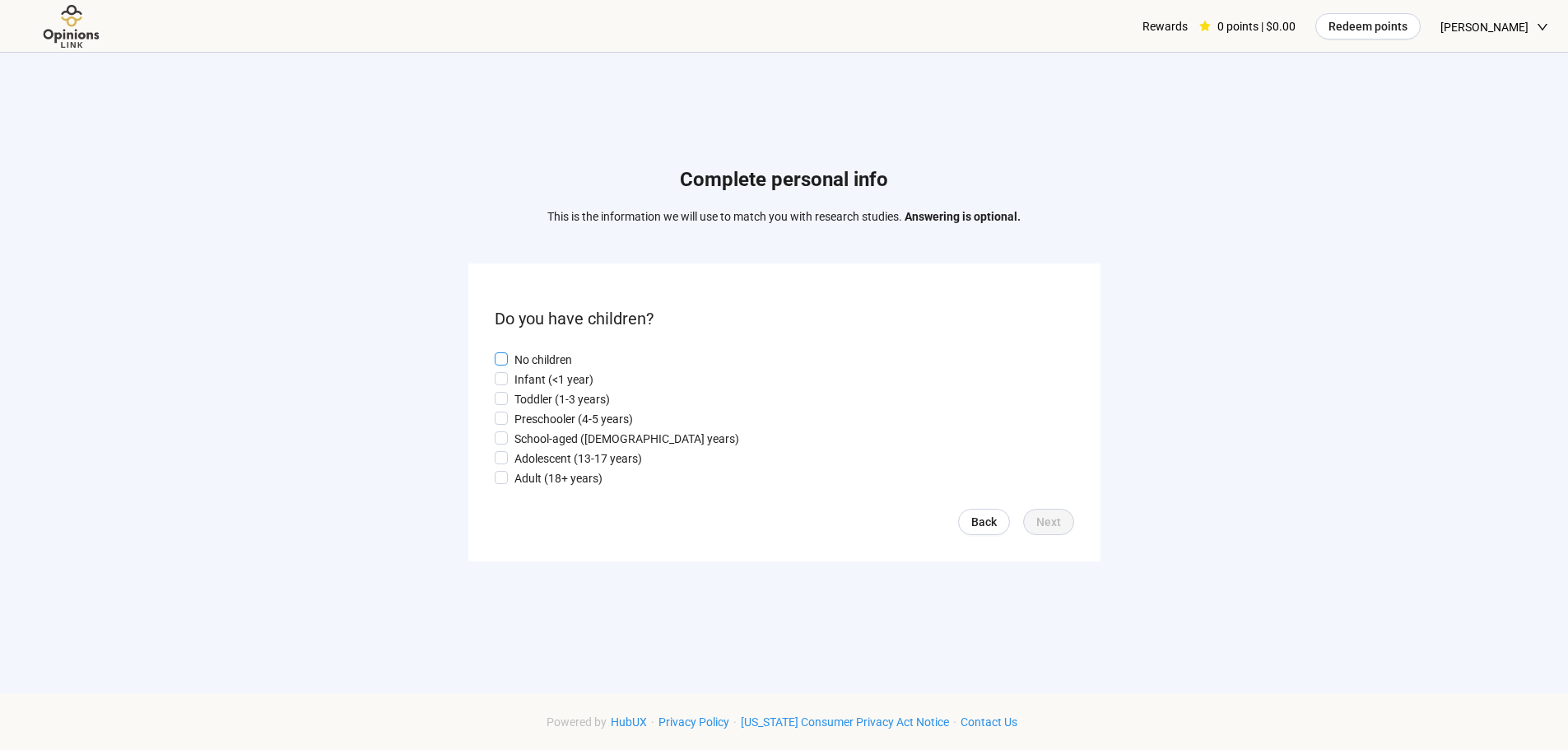
click at [556, 357] on p "No children" at bounding box center [544, 360] width 57 height 19
click at [1054, 516] on span "Next" at bounding box center [1048, 522] width 25 height 19
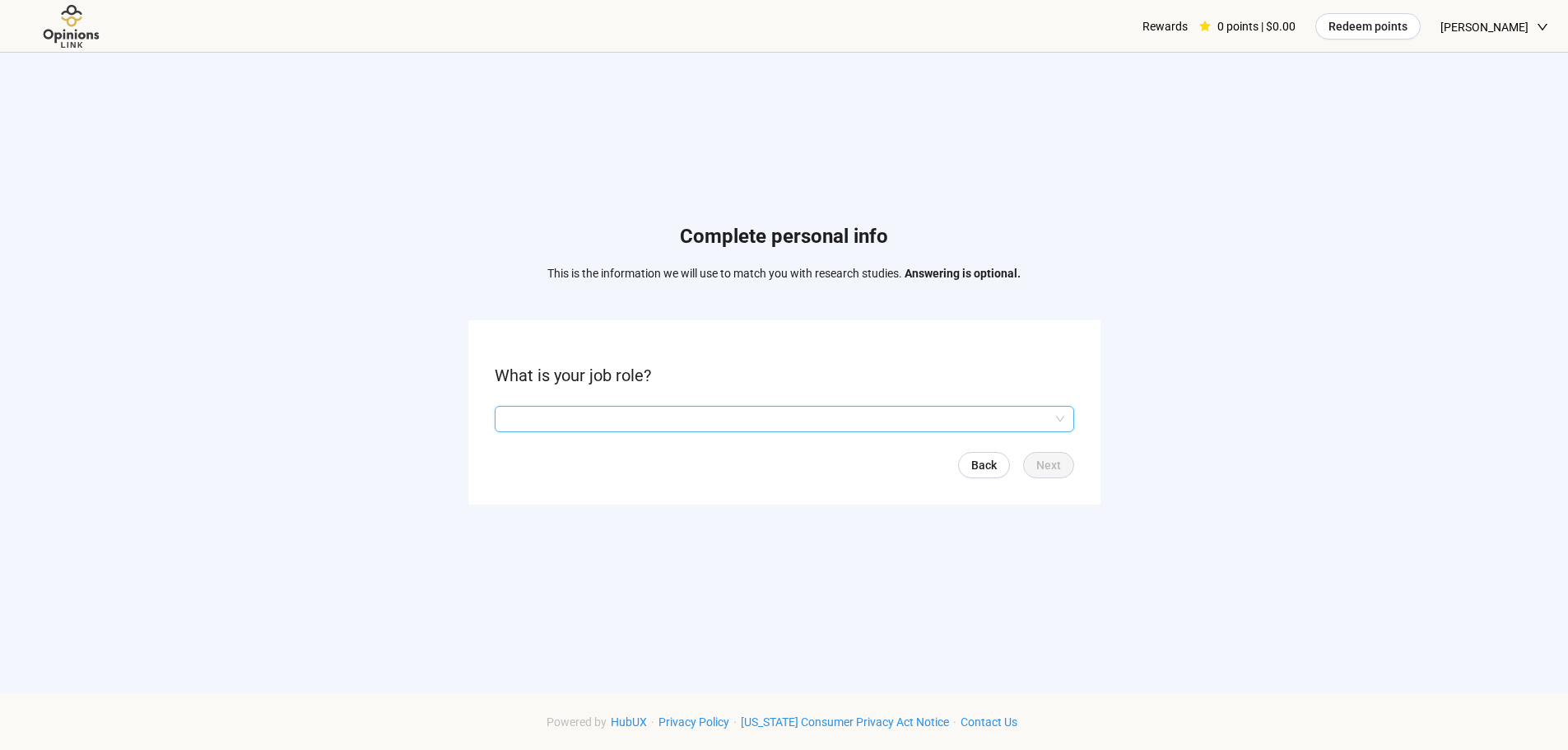
click at [796, 426] on input "search" at bounding box center [784, 419] width 559 height 25
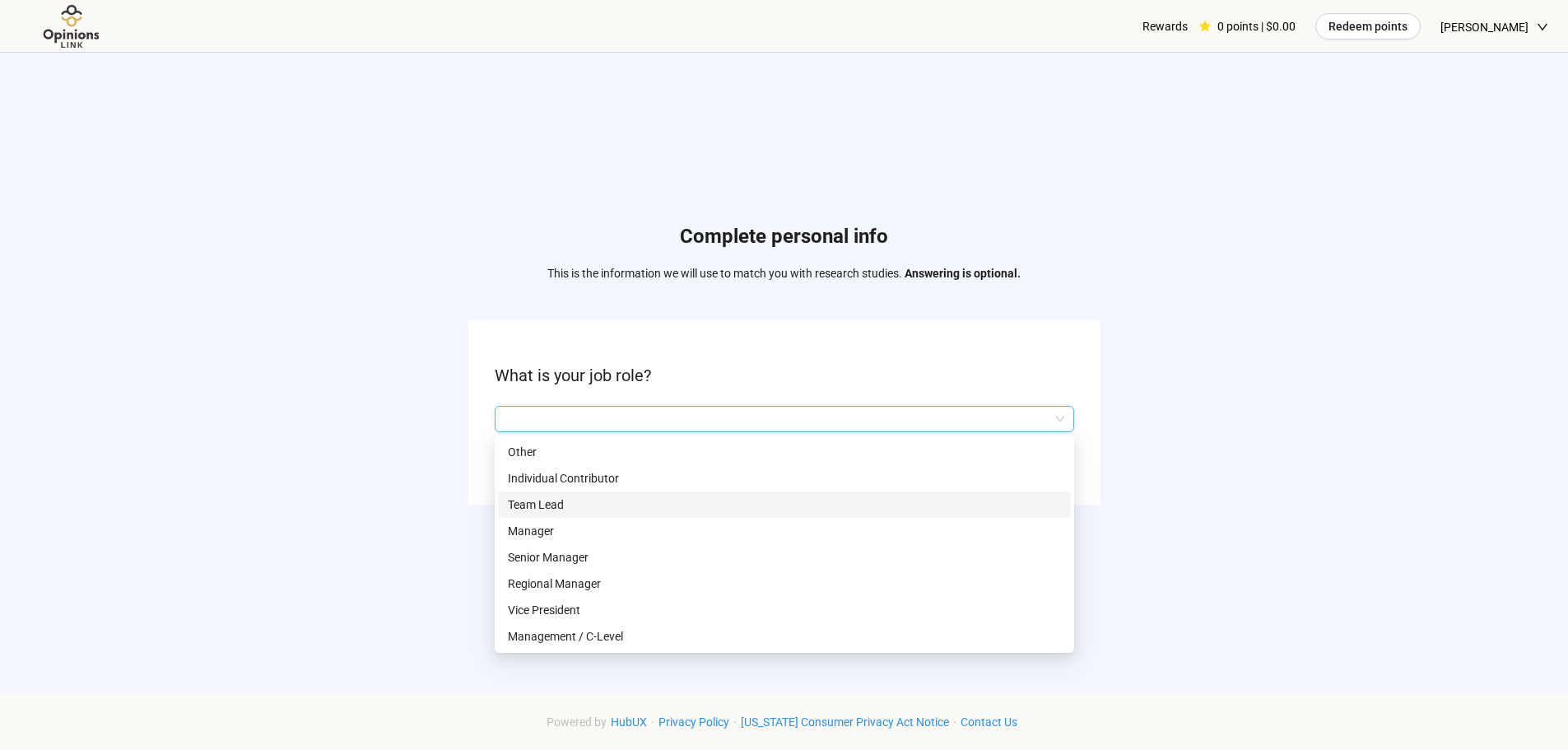
drag, startPoint x: 738, startPoint y: 517, endPoint x: 738, endPoint y: 507, distance: 10.0
click at [738, 507] on div "Other Individual Contributor Team Lead Manager Senior Manager Regional Manager …" at bounding box center [784, 570] width 573 height 263
click at [736, 506] on p "Team Lead" at bounding box center [784, 505] width 553 height 19
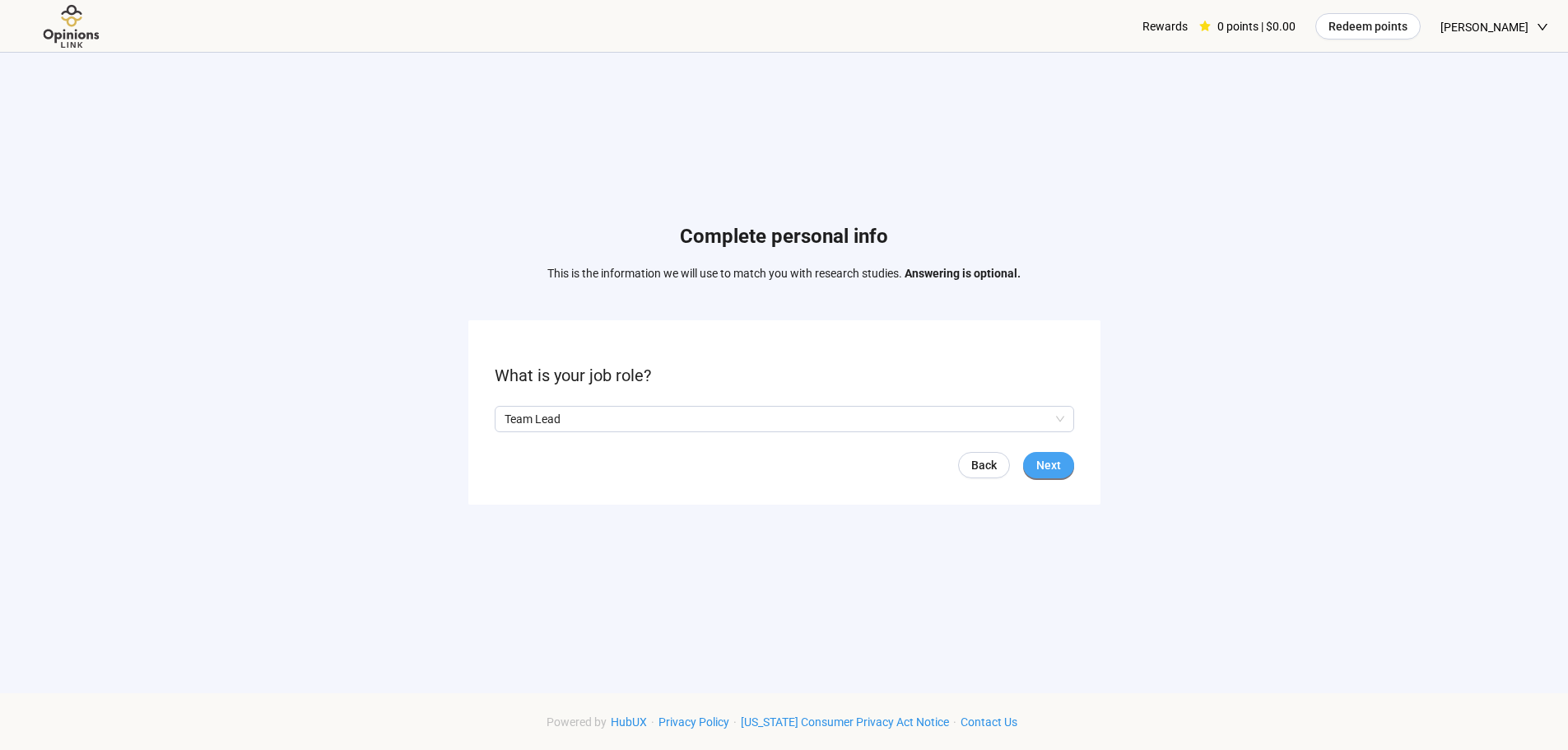
click at [1036, 464] on button "Next" at bounding box center [1048, 465] width 51 height 26
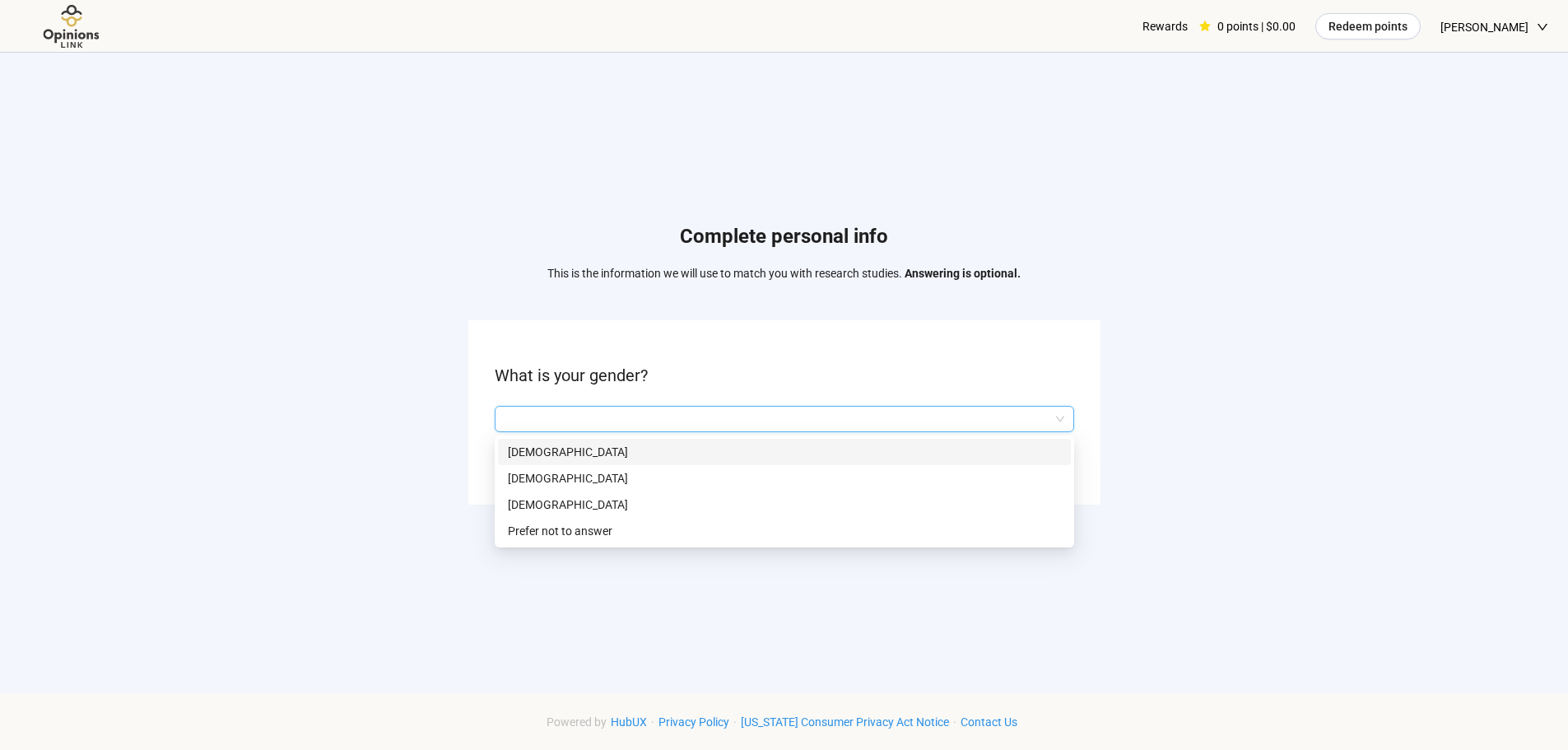
click at [744, 427] on input "search" at bounding box center [784, 419] width 559 height 25
drag, startPoint x: 694, startPoint y: 467, endPoint x: 695, endPoint y: 456, distance: 11.0
click at [695, 456] on div "[DEMOGRAPHIC_DATA] [DEMOGRAPHIC_DATA] [DEMOGRAPHIC_DATA] Prefer not to answer" at bounding box center [784, 492] width 573 height 106
click at [697, 456] on p "[DEMOGRAPHIC_DATA]" at bounding box center [784, 452] width 553 height 19
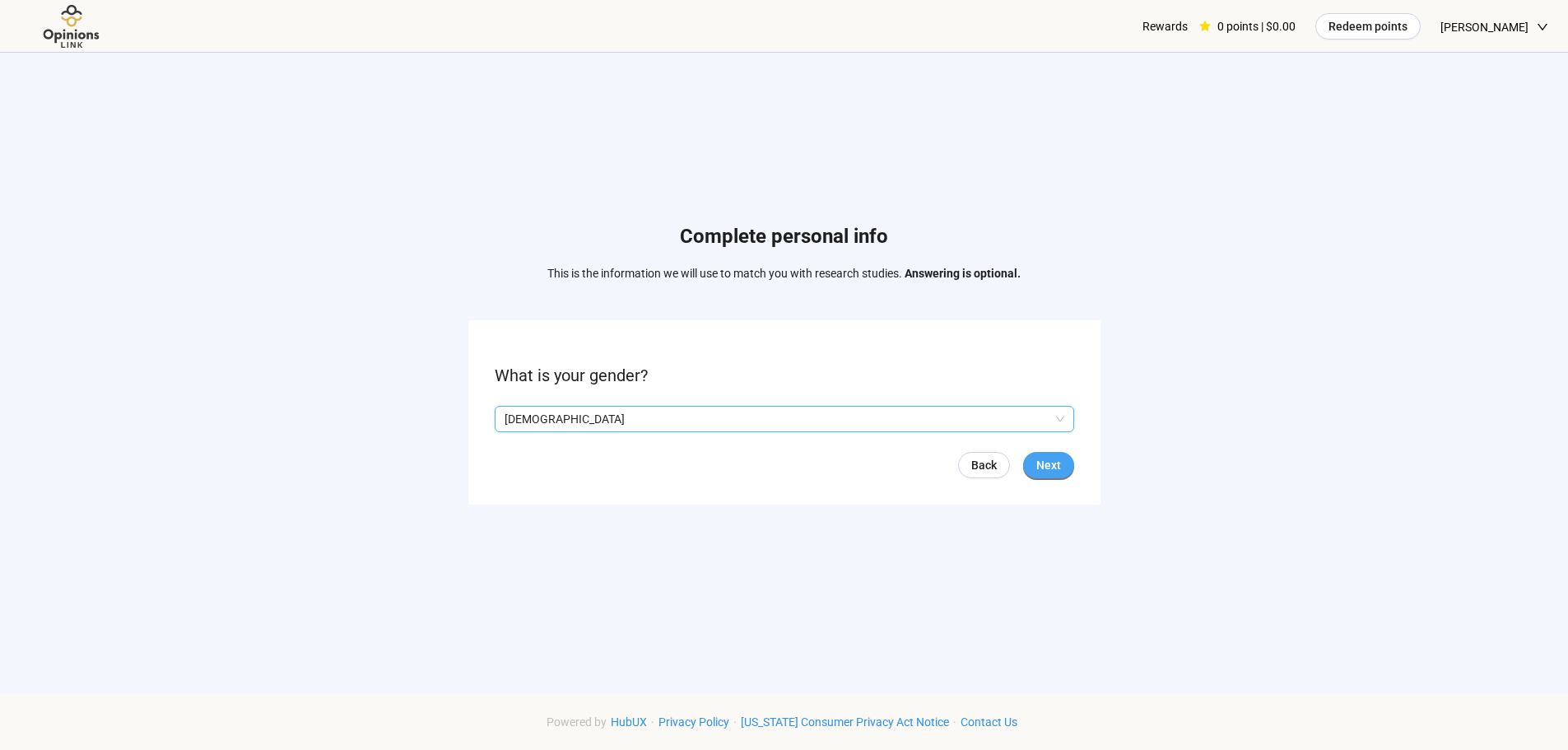
click at [1030, 470] on button "Next" at bounding box center [1048, 465] width 51 height 26
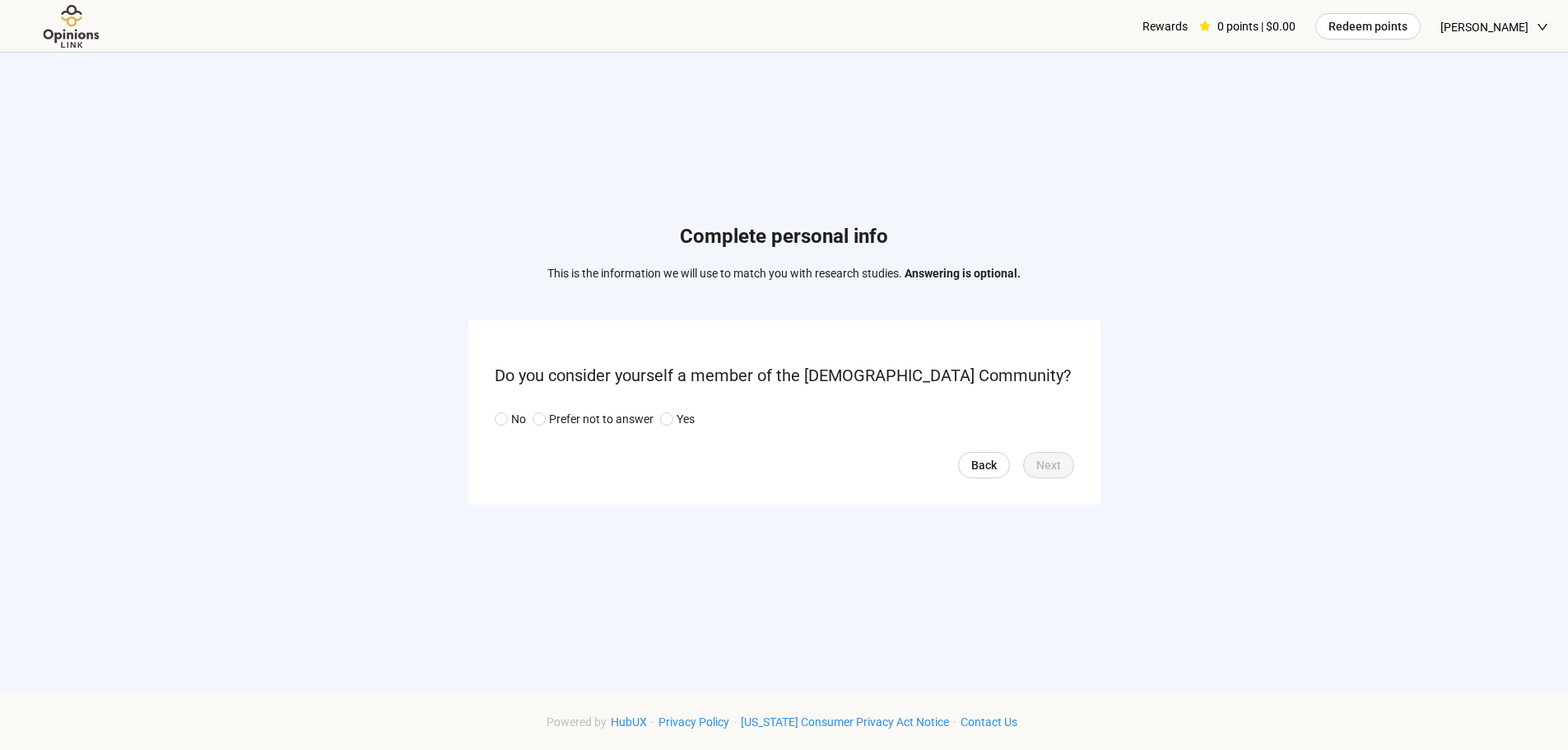
click at [488, 416] on form "Do you consider yourself a member of the [DEMOGRAPHIC_DATA] Community? No Prefe…" at bounding box center [784, 412] width 633 height 183
click at [513, 416] on p "No" at bounding box center [519, 419] width 15 height 19
click at [1058, 461] on span "Next" at bounding box center [1048, 465] width 25 height 19
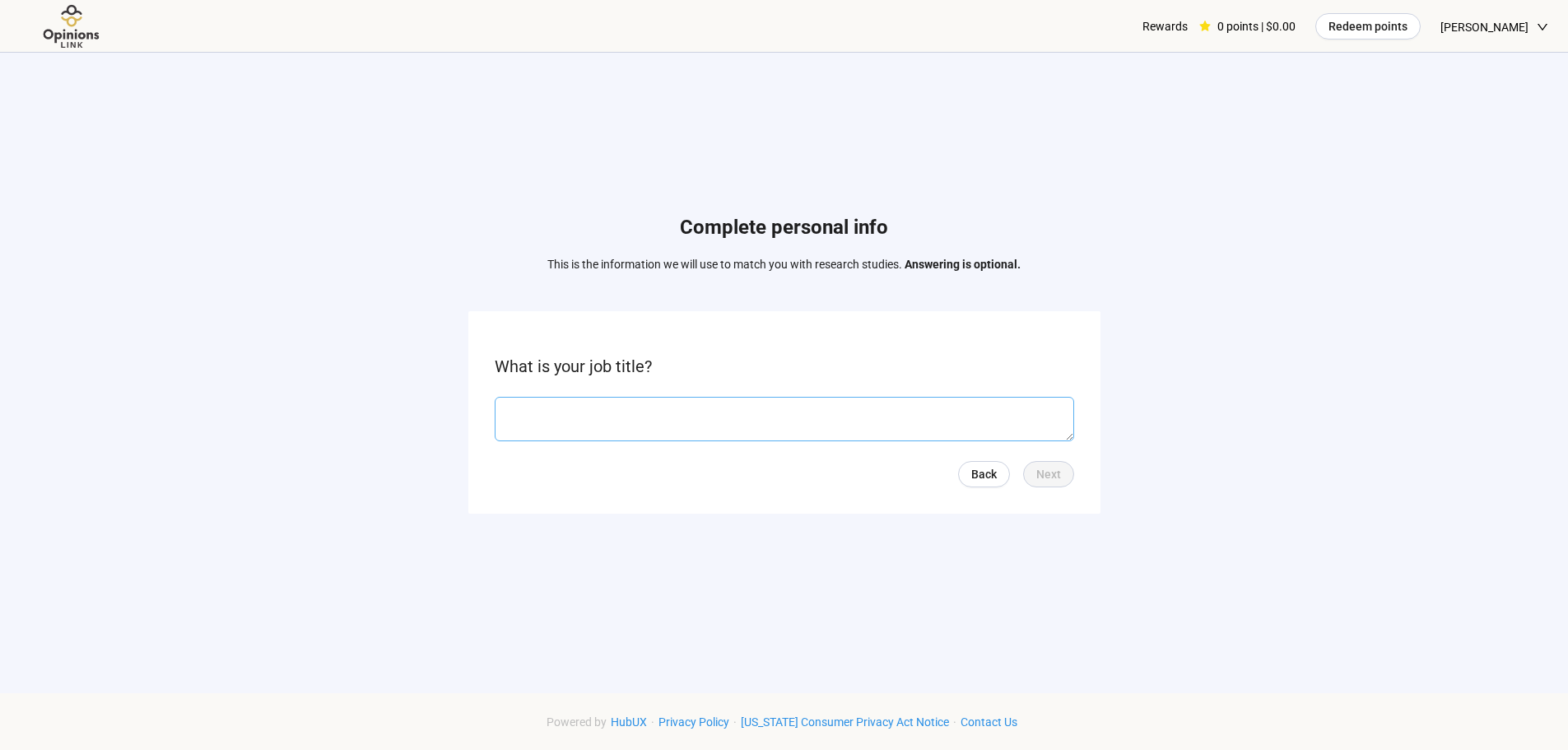
click at [867, 418] on textarea at bounding box center [784, 419] width 580 height 44
type textarea "**********"
click at [1021, 476] on div "Back Next" at bounding box center [784, 474] width 580 height 26
click at [1036, 478] on span "Next" at bounding box center [1048, 474] width 25 height 19
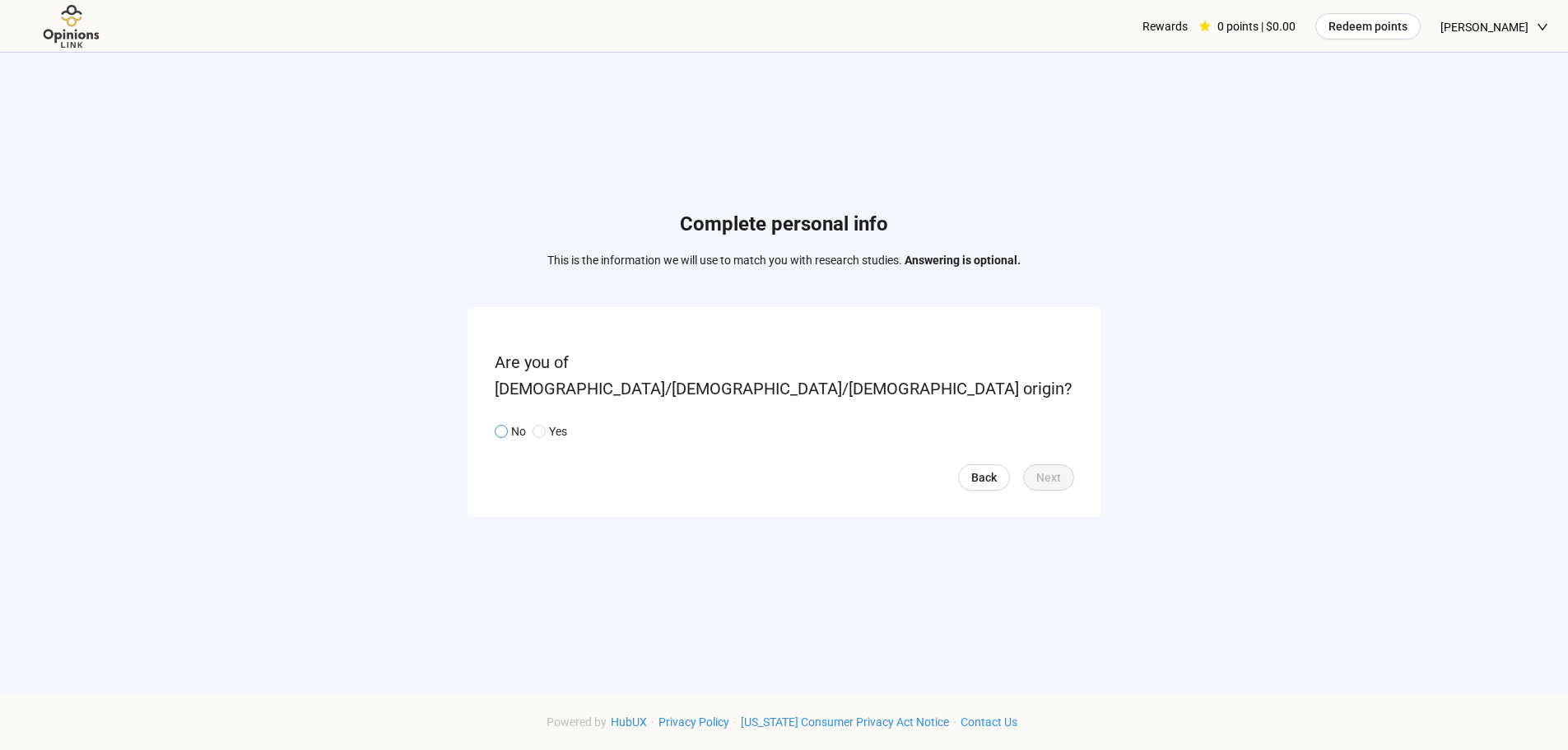
click at [519, 422] on p "No" at bounding box center [519, 431] width 15 height 19
click at [1054, 474] on button "Next" at bounding box center [1048, 477] width 51 height 26
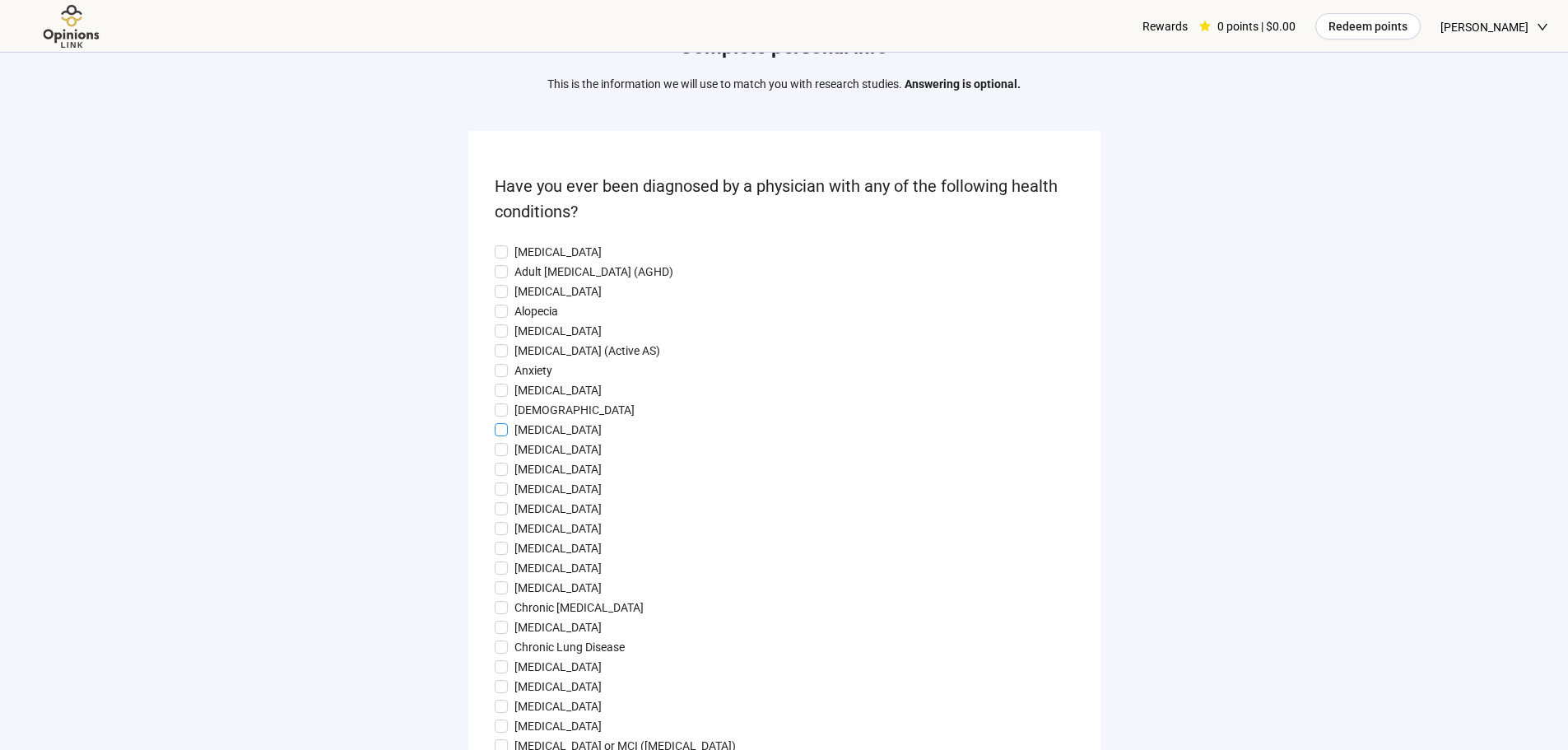
scroll to position [165, 0]
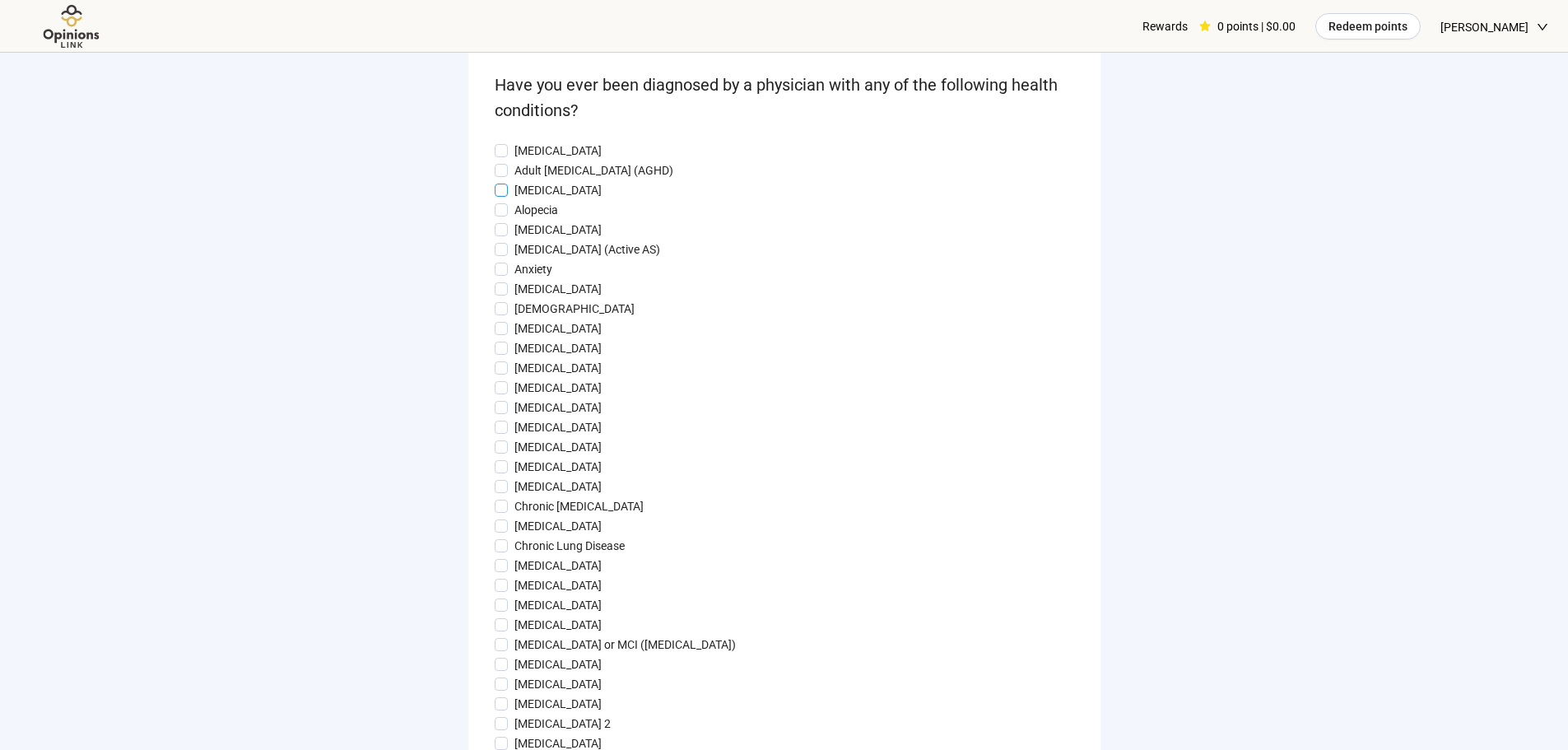
click at [571, 191] on label "[MEDICAL_DATA]" at bounding box center [784, 191] width 580 height 19
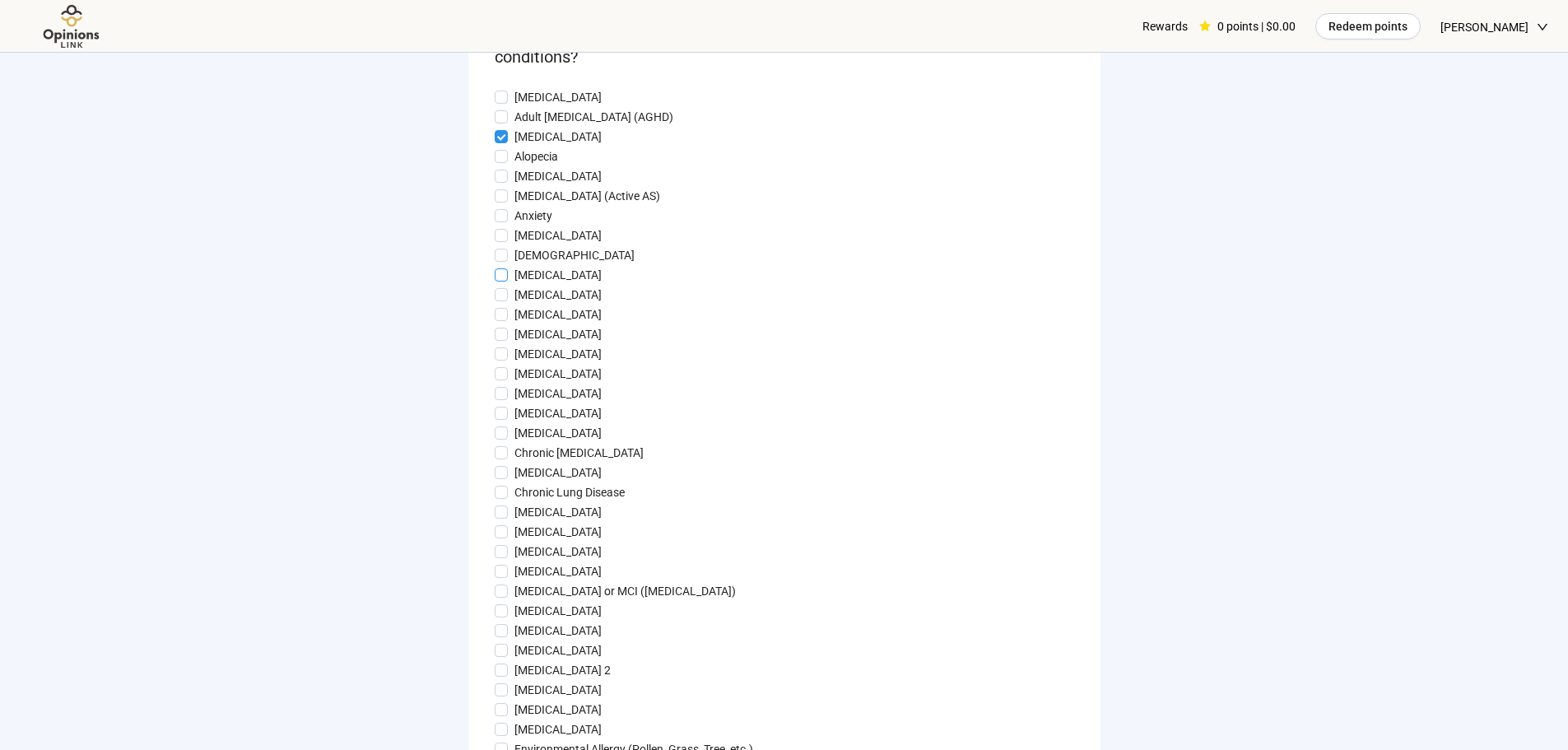
scroll to position [247, 0]
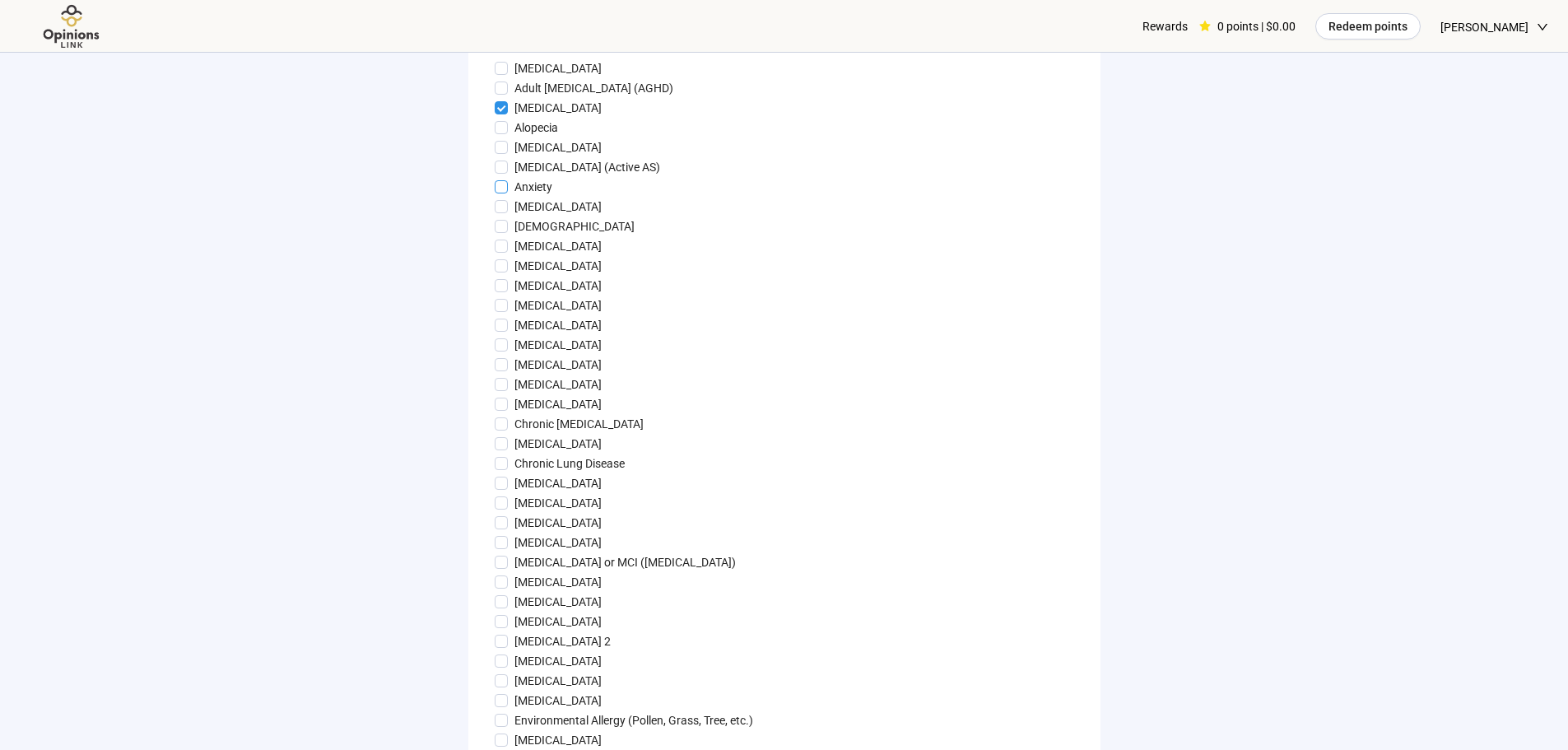
click at [540, 191] on p "Anxiety" at bounding box center [533, 187] width 38 height 19
click at [551, 233] on p "[DEMOGRAPHIC_DATA]" at bounding box center [575, 227] width 120 height 19
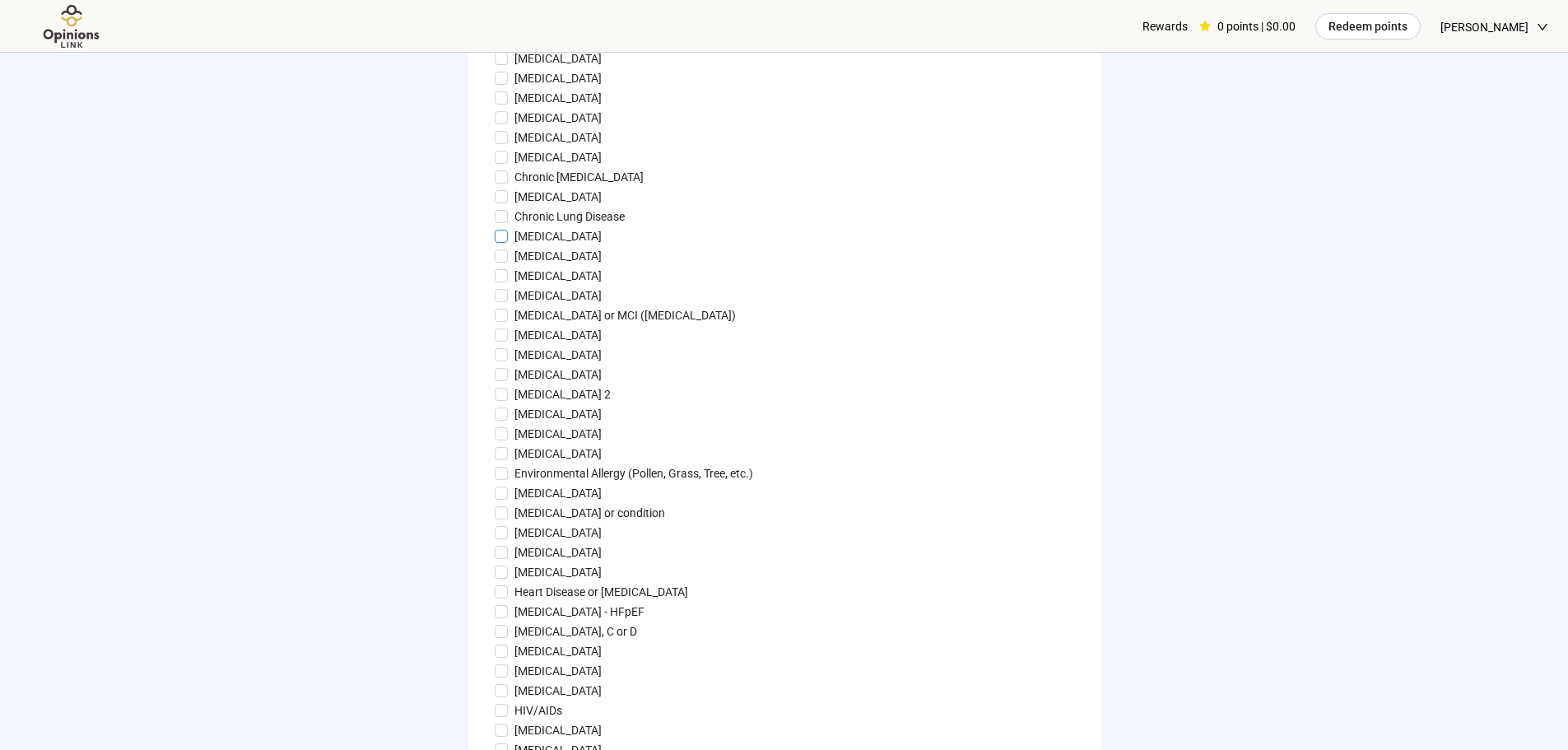
scroll to position [576, 0]
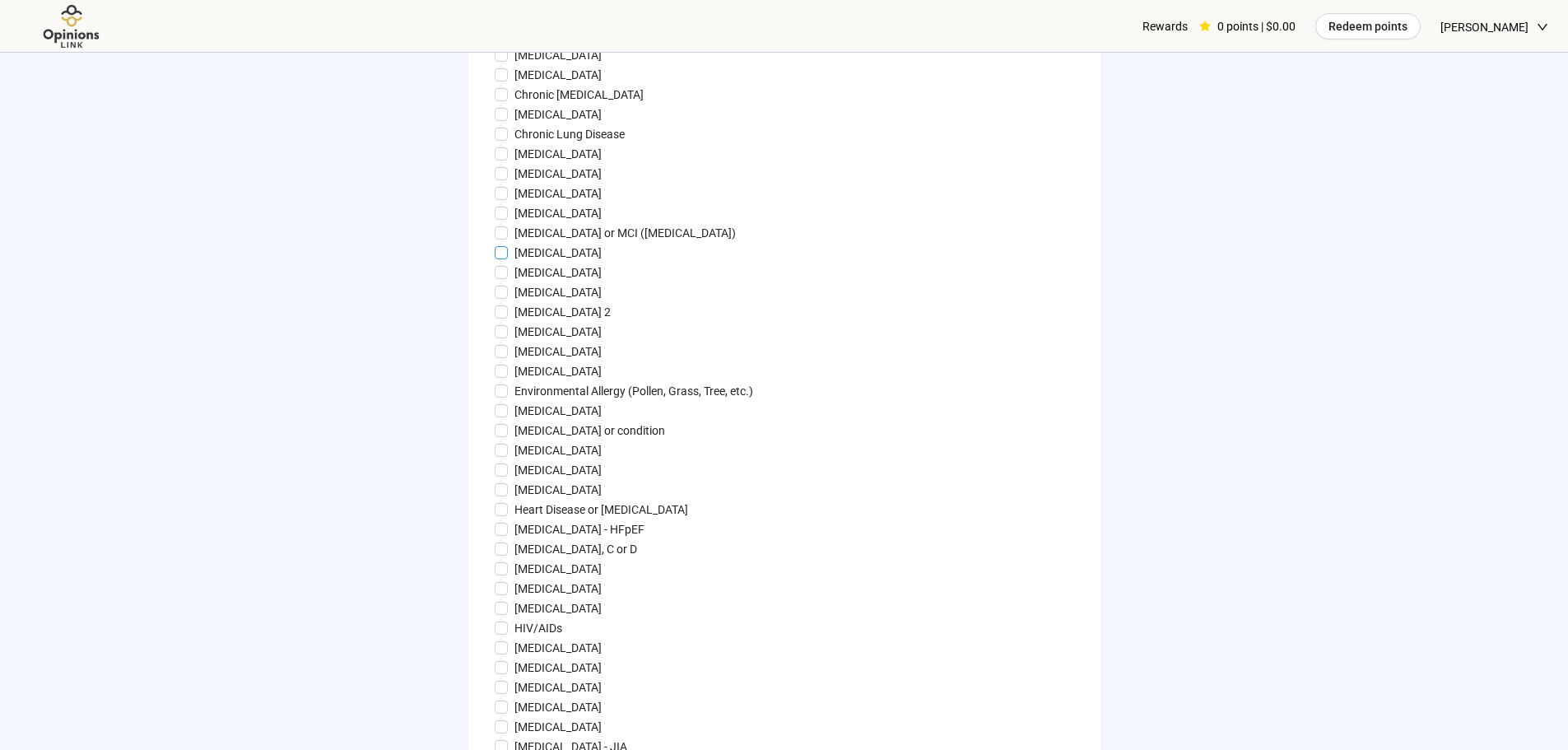
click at [538, 262] on p "[MEDICAL_DATA]" at bounding box center [558, 253] width 87 height 19
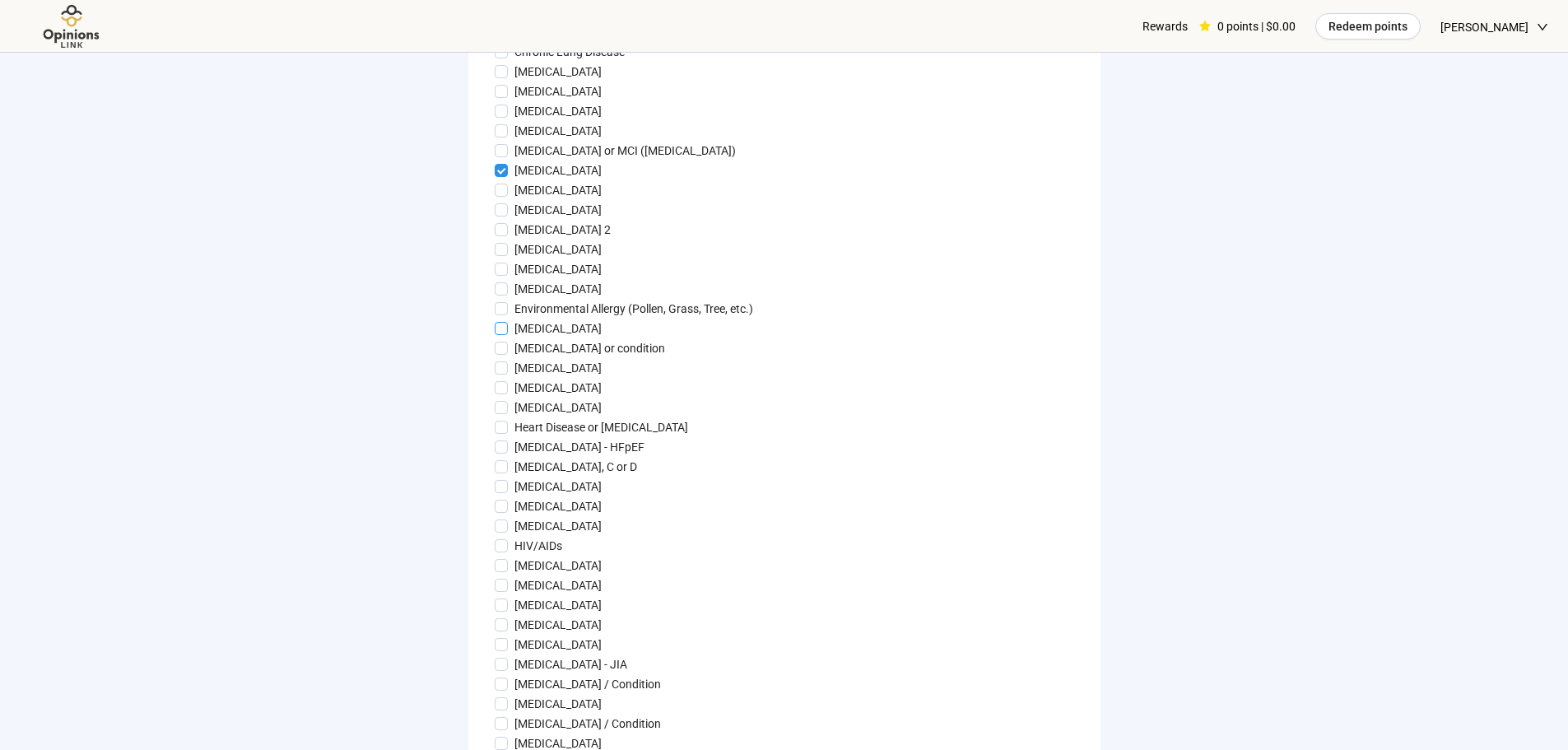
click at [557, 337] on p "[MEDICAL_DATA]" at bounding box center [558, 329] width 87 height 19
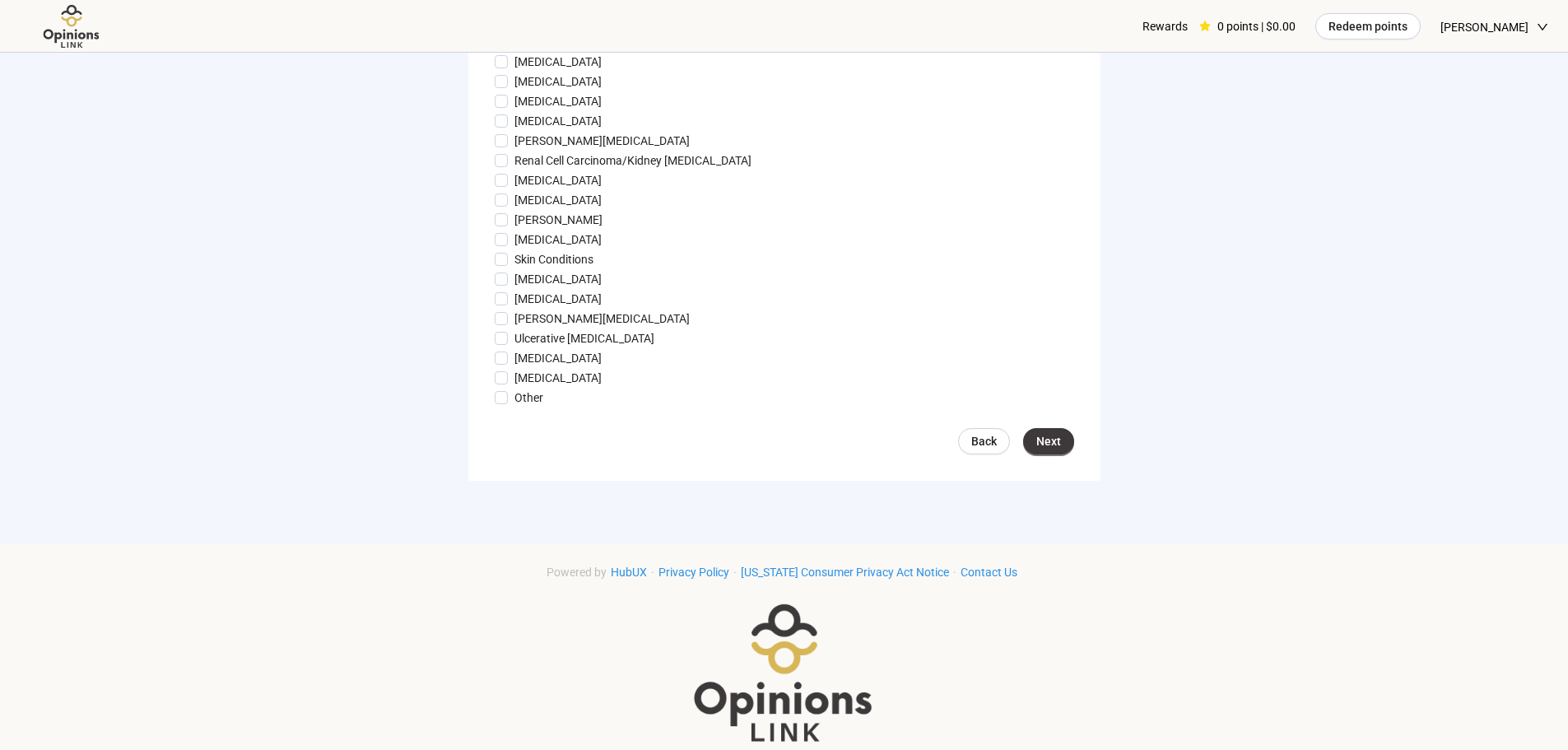
scroll to position [1728, 0]
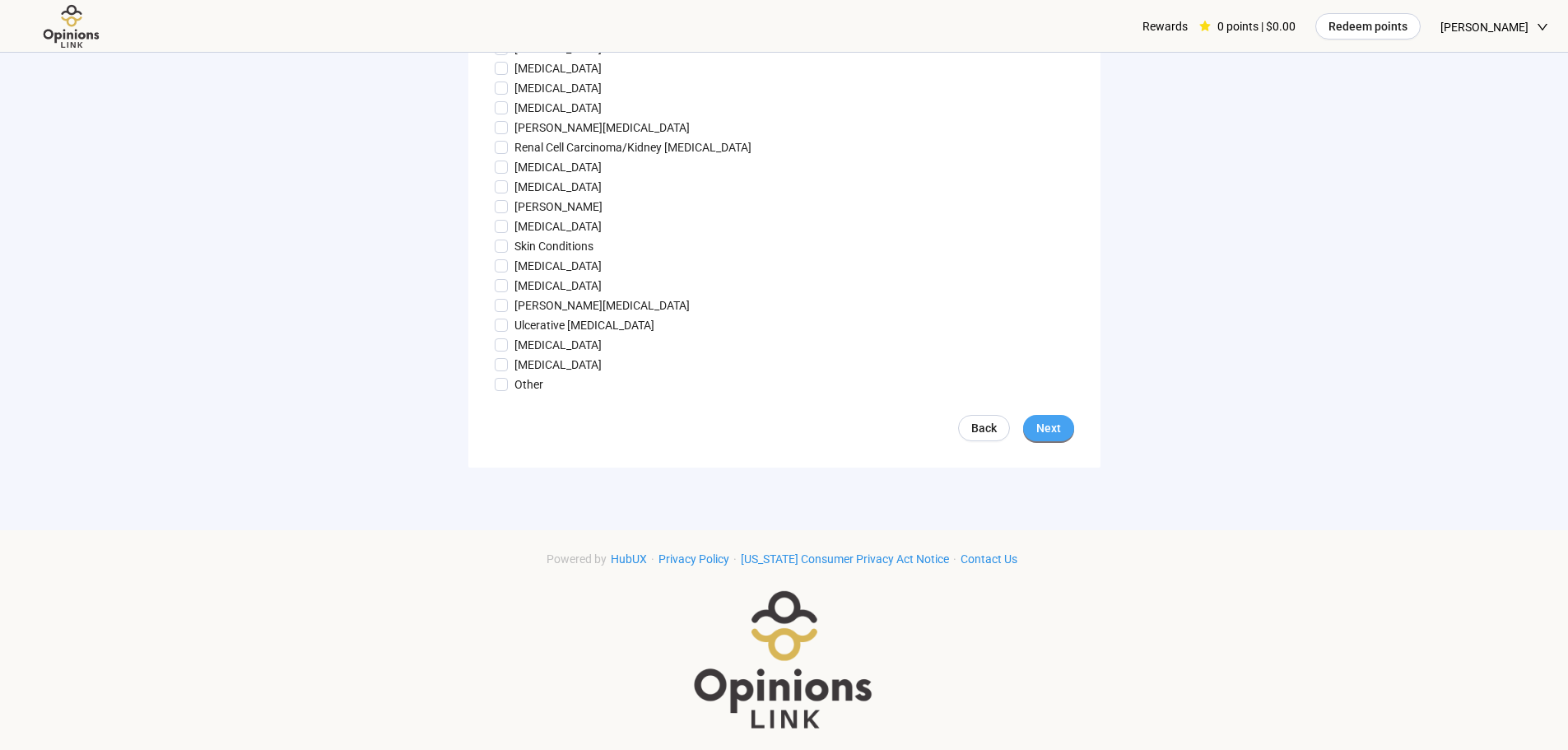
click at [1068, 441] on button "Next" at bounding box center [1048, 428] width 51 height 26
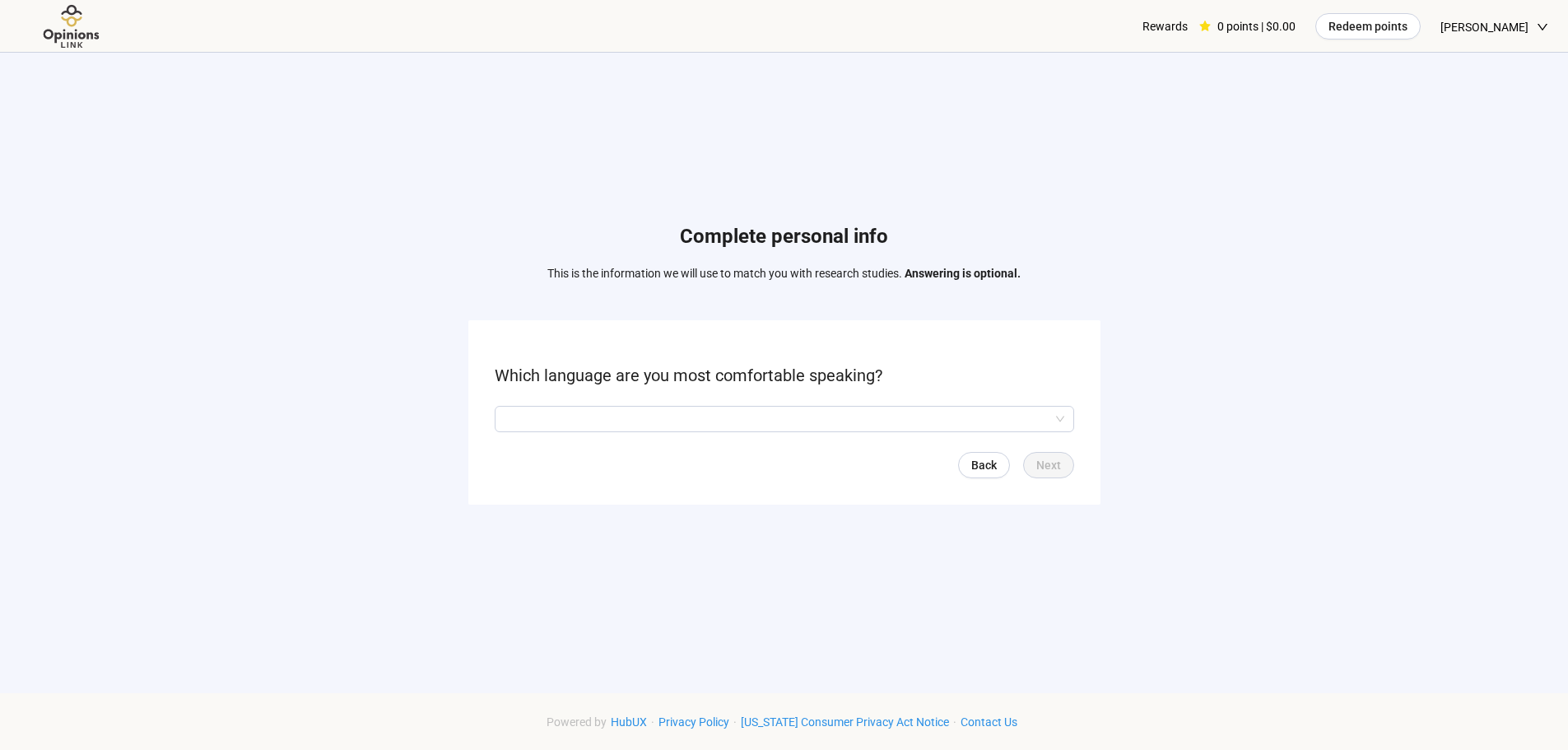
click at [907, 441] on form "Which language are you most comfortable speaking? Back Next" at bounding box center [784, 412] width 633 height 183
click at [891, 419] on input "search" at bounding box center [784, 419] width 559 height 25
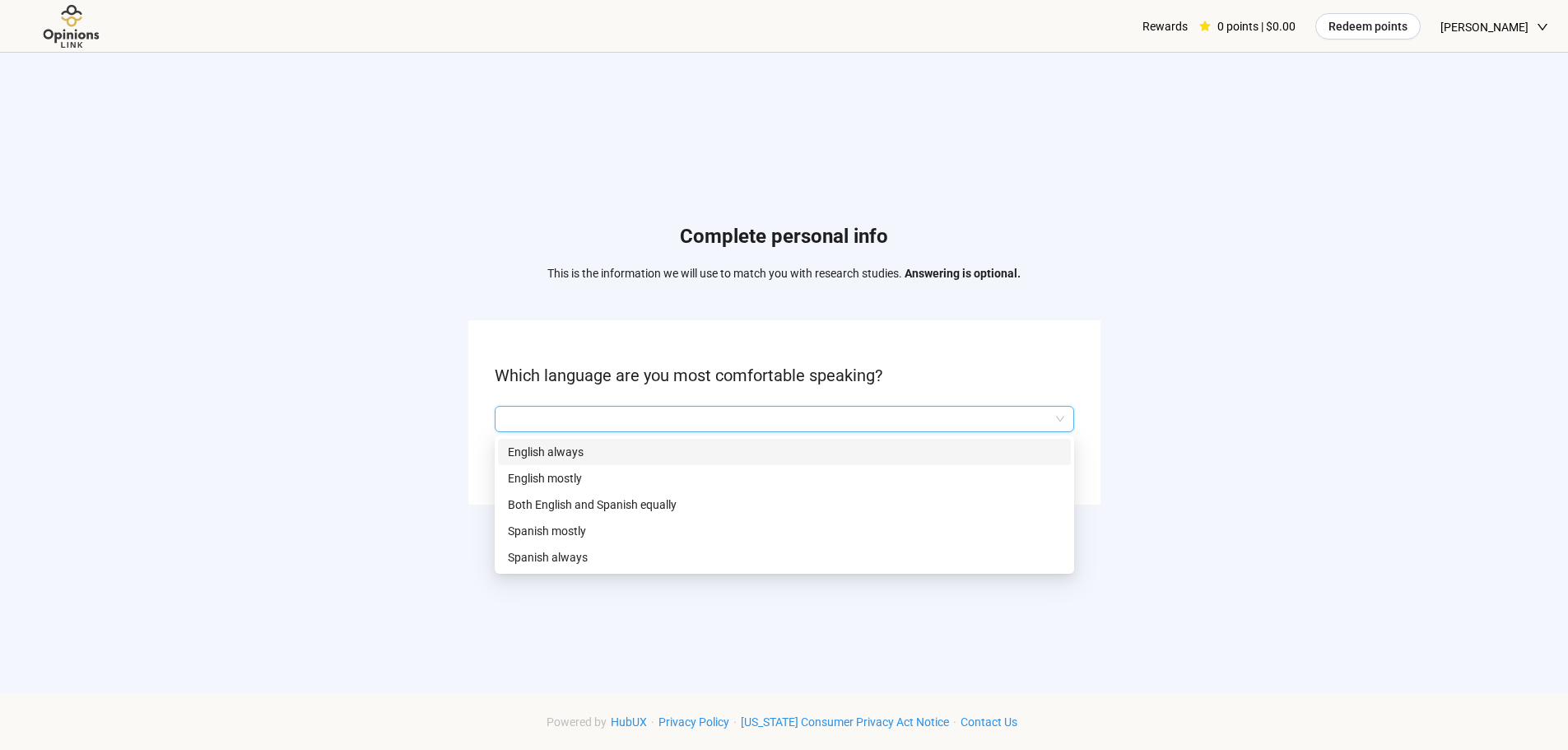
click at [593, 460] on p "English always" at bounding box center [784, 452] width 553 height 19
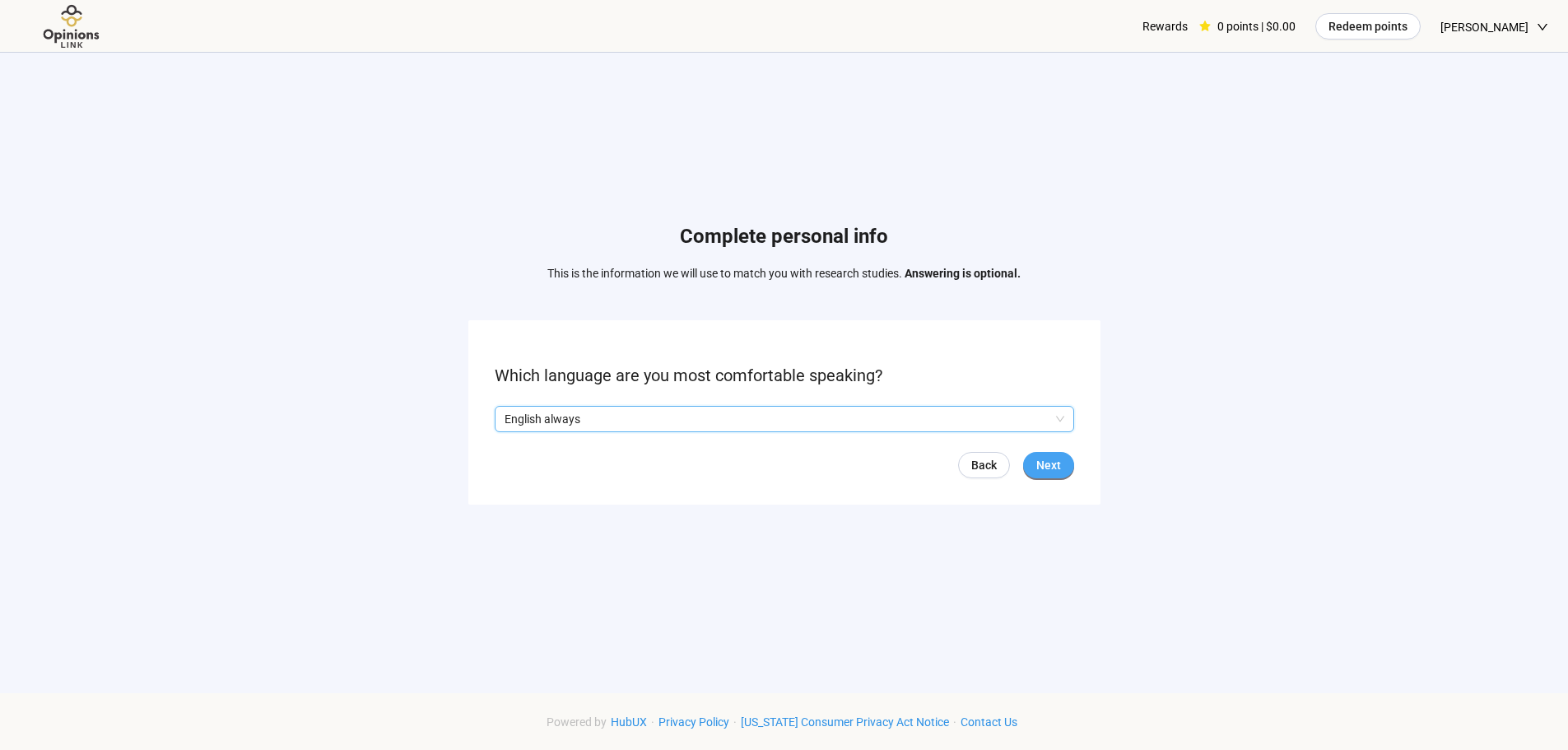
click at [1048, 466] on span "Next" at bounding box center [1048, 465] width 25 height 19
click at [507, 419] on span at bounding box center [501, 419] width 13 height 13
click at [1059, 463] on span "Next" at bounding box center [1048, 465] width 25 height 19
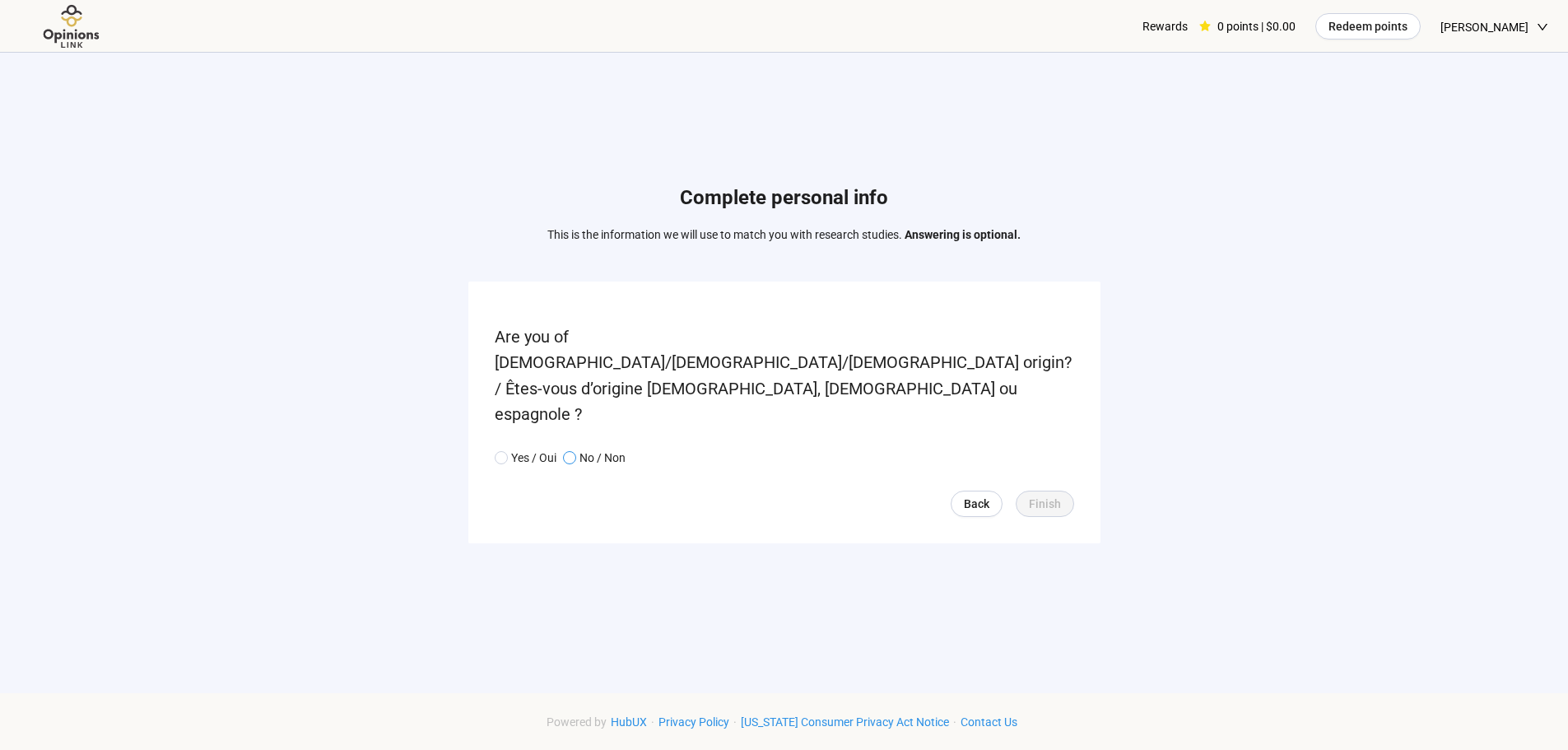
click at [579, 448] on span "No / Non" at bounding box center [600, 457] width 49 height 19
click at [1038, 494] on span "Finish" at bounding box center [1045, 504] width 32 height 19
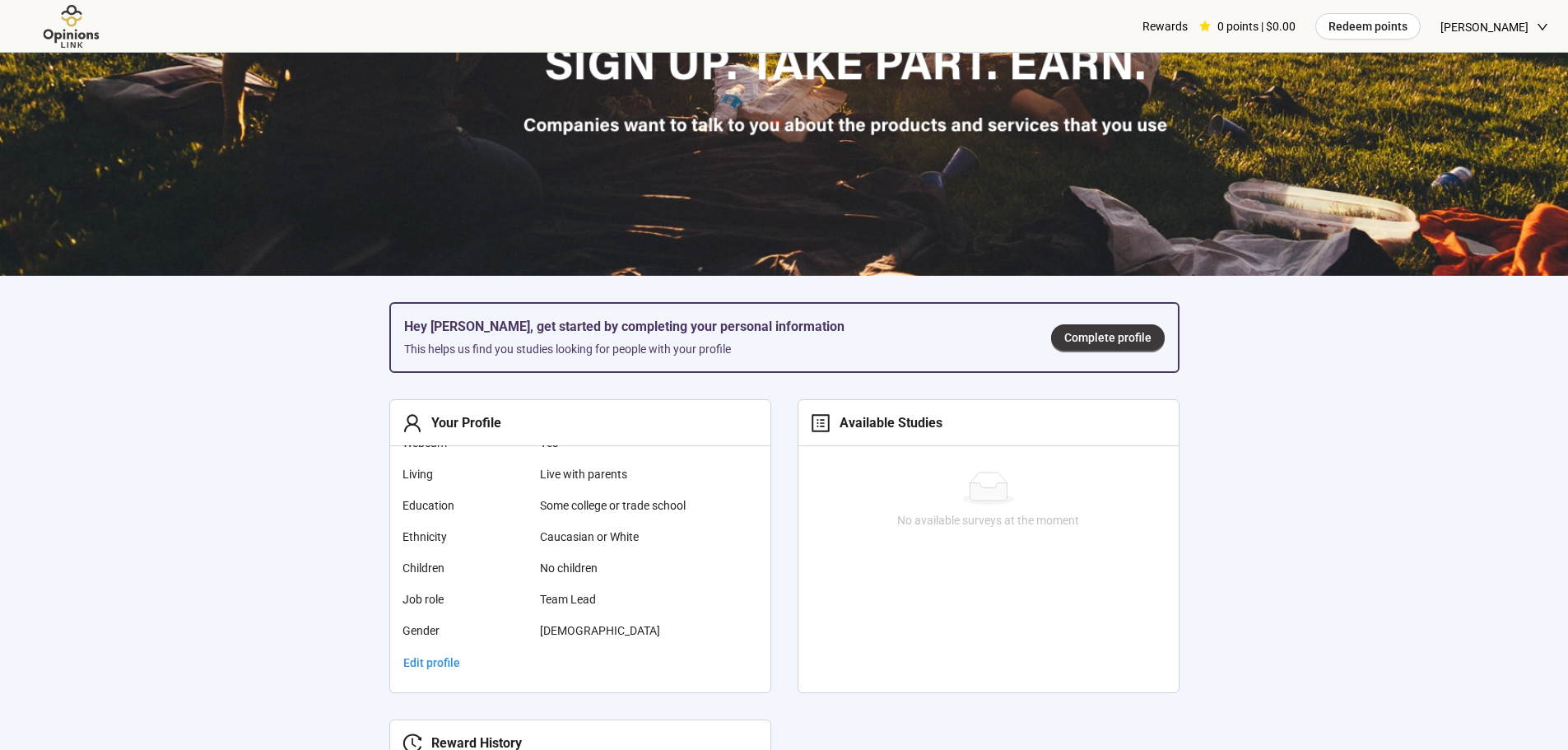
scroll to position [411, 0]
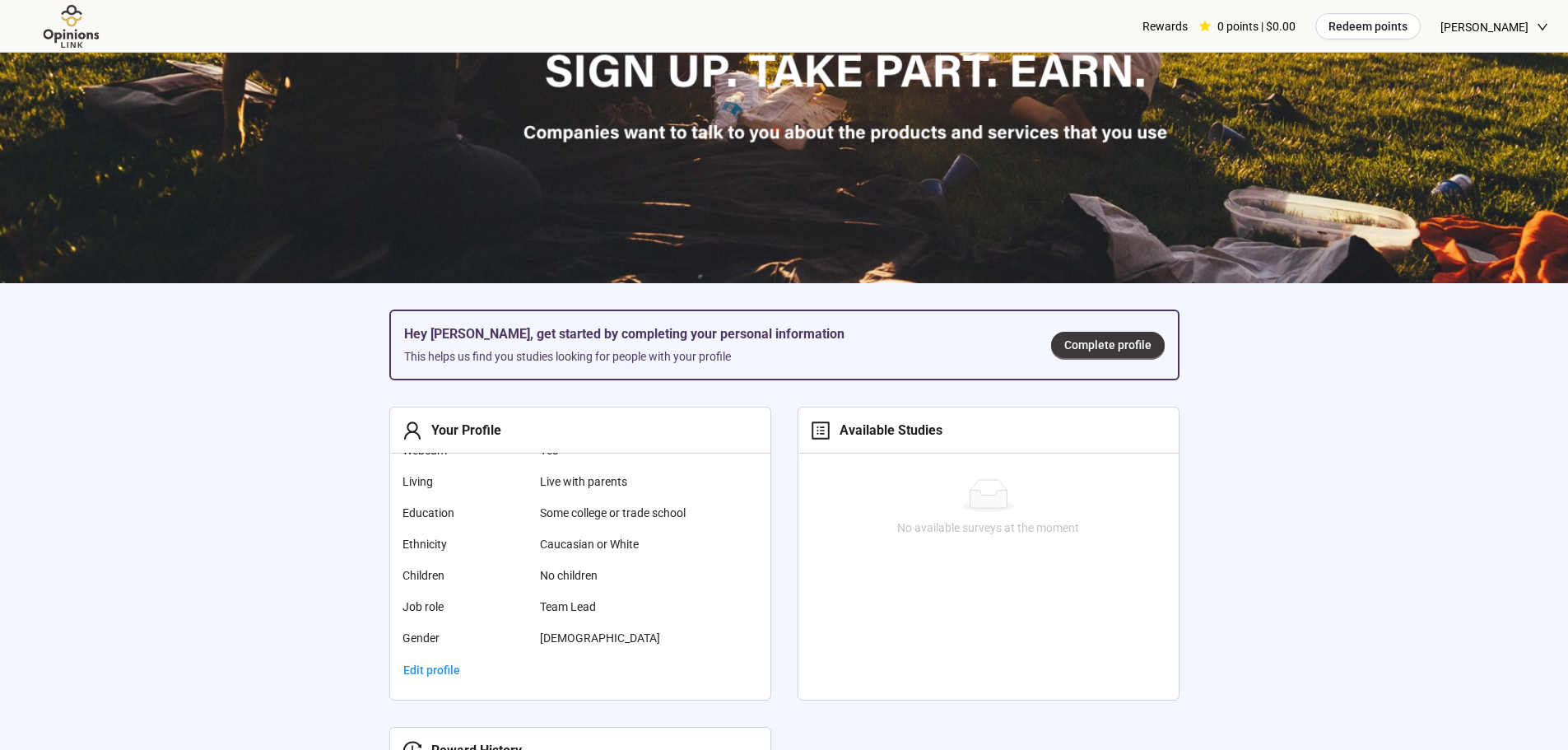
click at [1075, 375] on div "Hey [PERSON_NAME], get started by completing your personal information This hel…" at bounding box center [784, 344] width 787 height 68
click at [1074, 341] on span "Complete profile" at bounding box center [1108, 345] width 87 height 19
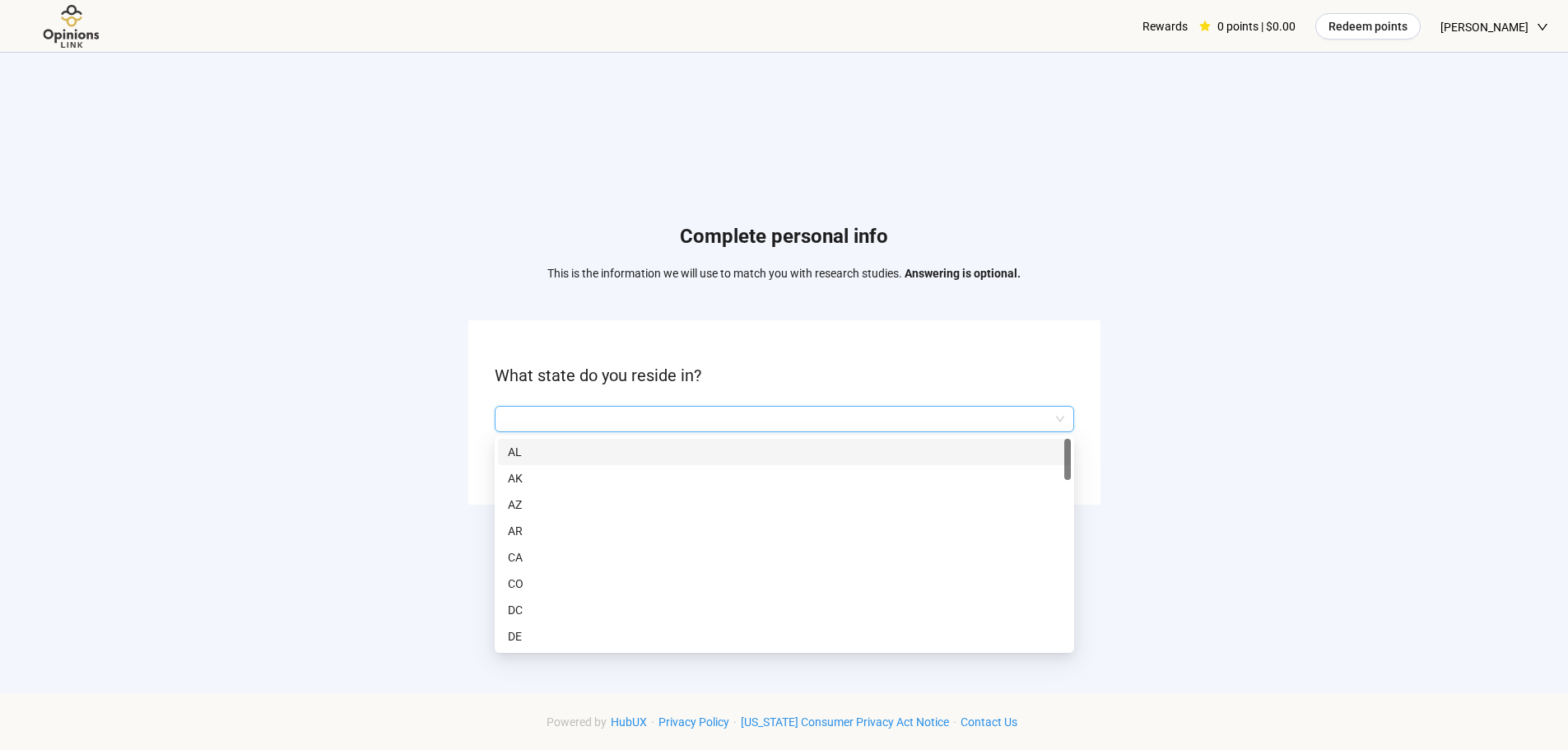
click at [959, 410] on input "search" at bounding box center [784, 419] width 559 height 25
click at [1079, 349] on form "What state do you reside in? Q2hhcmFjdGVyaXN0aWNBbnN3ZXJOb2RlOjY0YTQ0Yjc2LTIzY2…" at bounding box center [784, 412] width 633 height 183
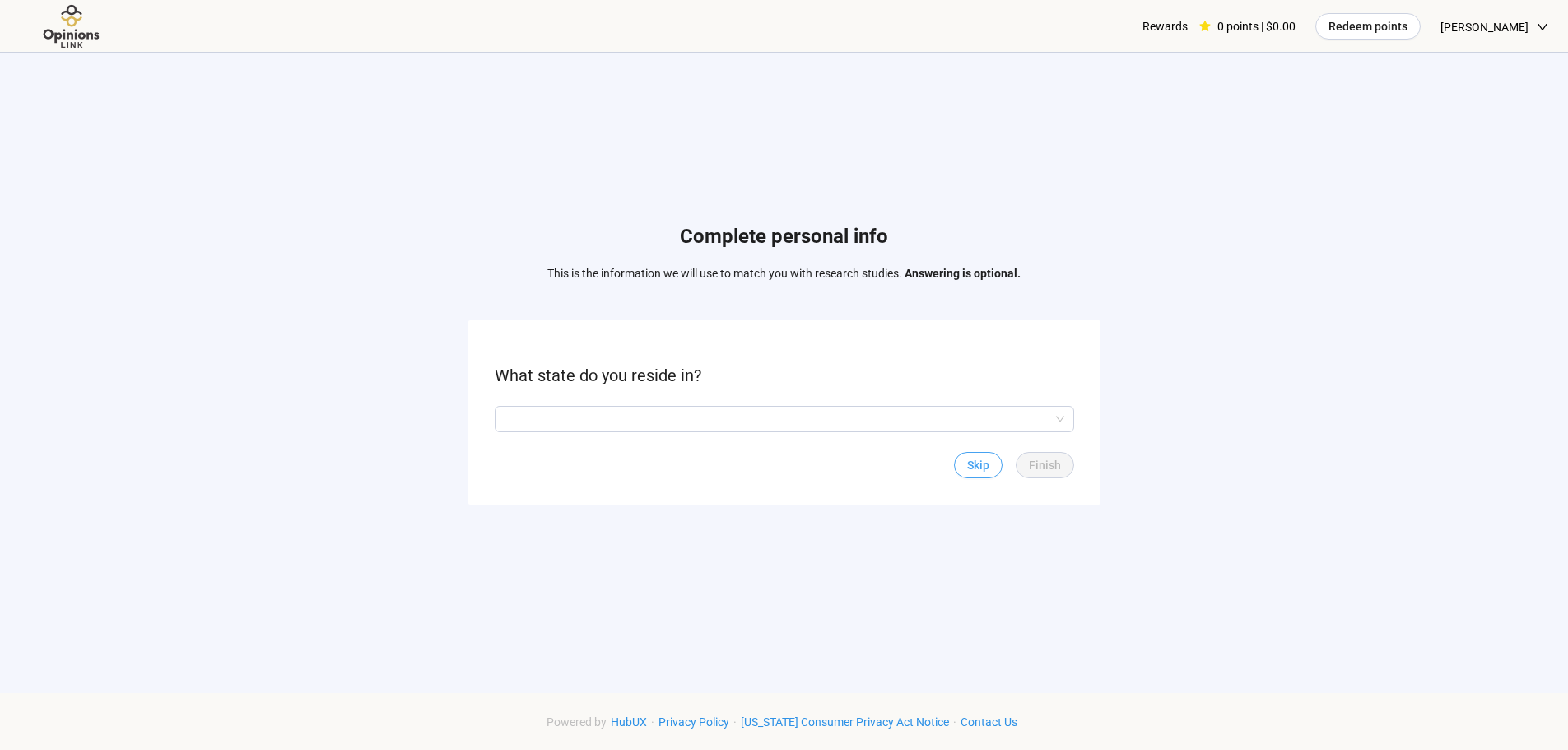
click at [989, 461] on span "Skip" at bounding box center [978, 465] width 22 height 19
